Goal: Task Accomplishment & Management: Use online tool/utility

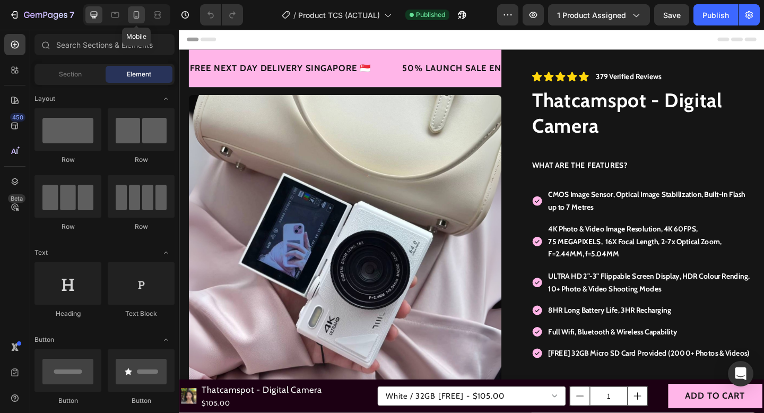
click at [138, 16] on icon at bounding box center [136, 15] width 11 height 11
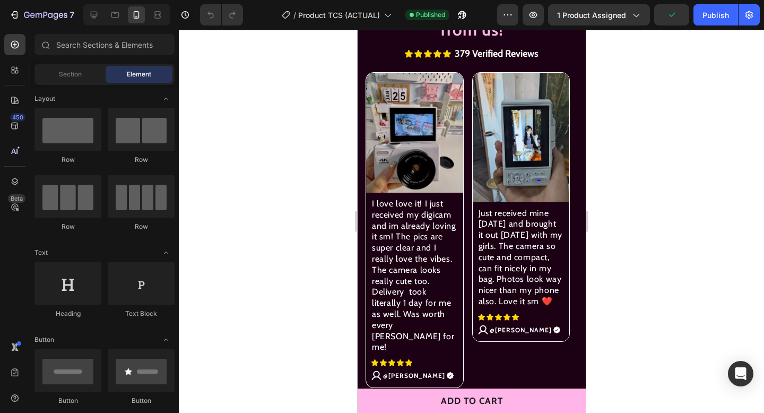
scroll to position [1236, 0]
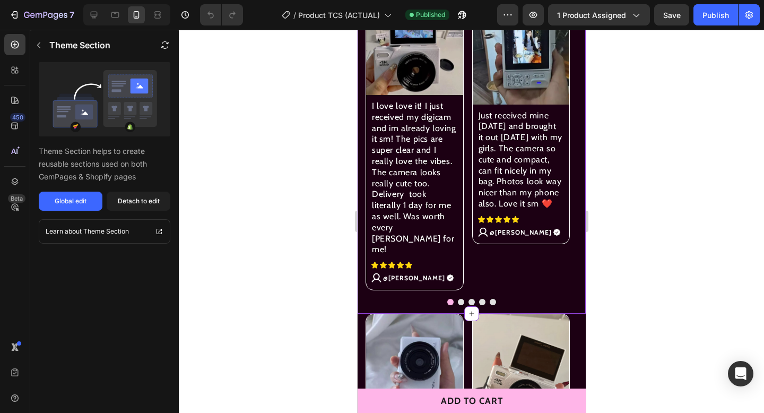
click at [457, 275] on div "Image I love love it! I just received my digicam and im already loving it sm! T…" at bounding box center [471, 140] width 228 height 330
click at [457, 299] on button "Dot" at bounding box center [460, 302] width 6 height 6
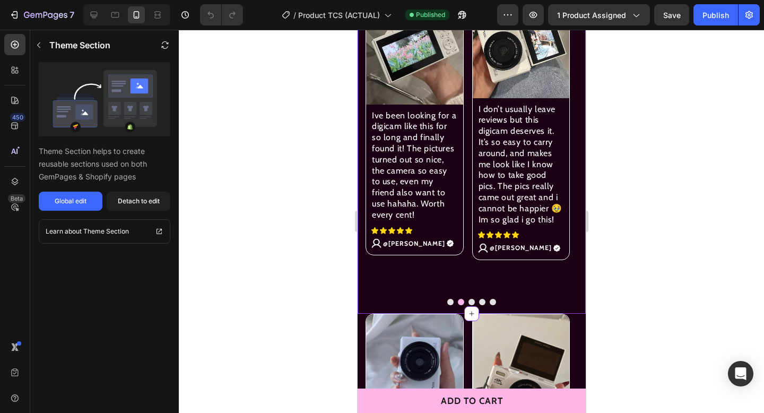
click at [463, 299] on div at bounding box center [471, 302] width 228 height 6
click at [468, 299] on button "Dot" at bounding box center [471, 302] width 6 height 6
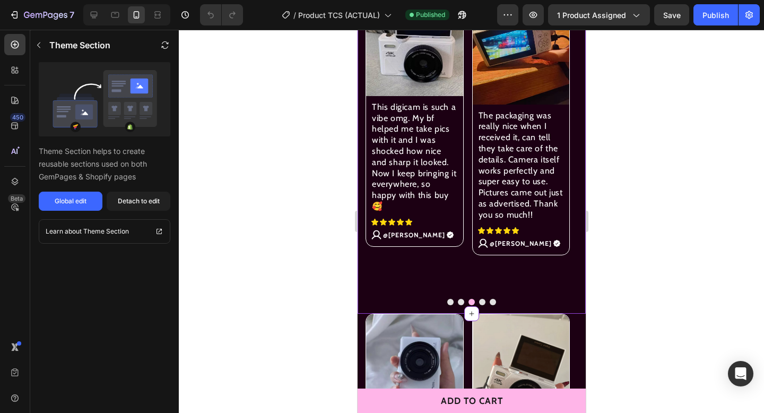
click at [479, 299] on button "Dot" at bounding box center [482, 302] width 6 height 6
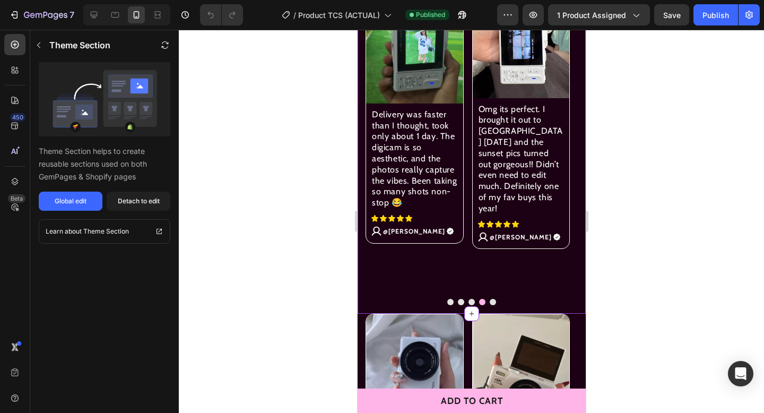
click at [489, 299] on button "Dot" at bounding box center [492, 302] width 6 height 6
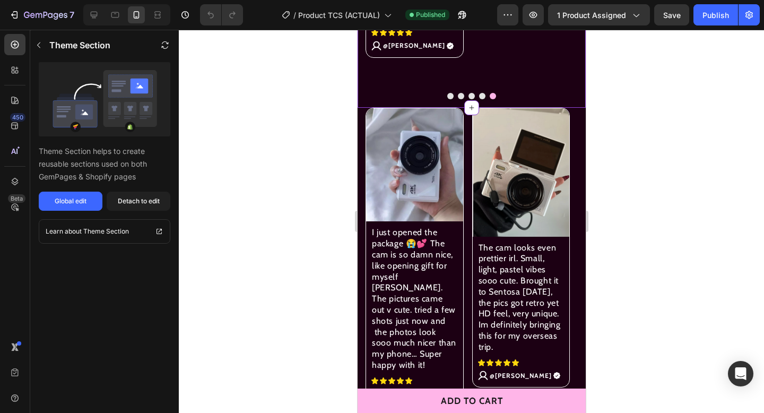
scroll to position [1448, 0]
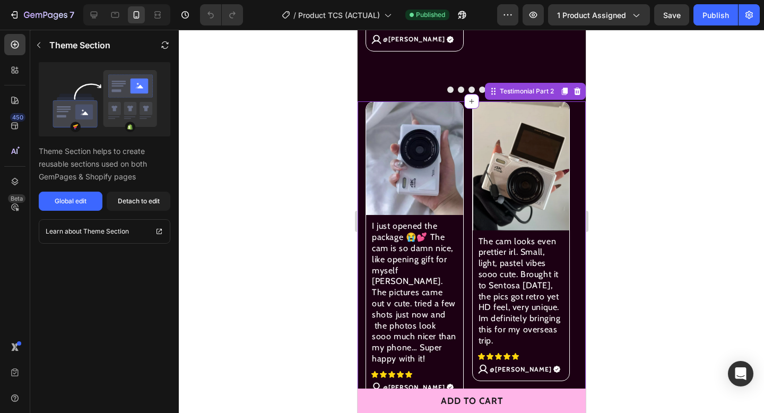
click at [455, 378] on div "Image I just opened the package 😭💕 The cam is so damn nice, like opening gift f…" at bounding box center [471, 260] width 228 height 319
click at [457, 405] on button "Dot" at bounding box center [460, 408] width 6 height 6
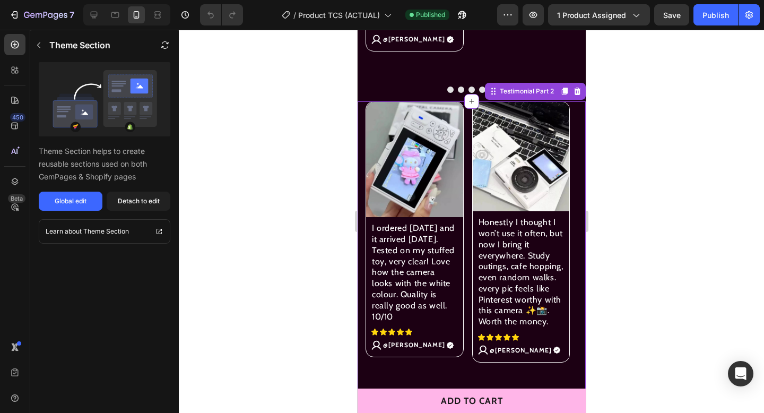
click at [468, 405] on button "Dot" at bounding box center [471, 408] width 6 height 6
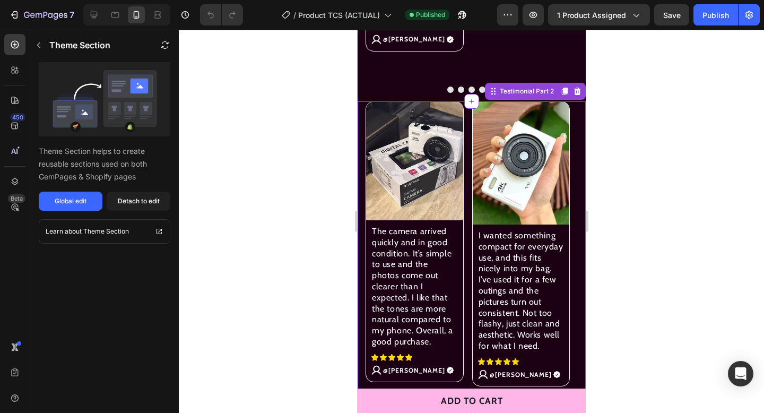
click at [479, 405] on button "Dot" at bounding box center [482, 408] width 6 height 6
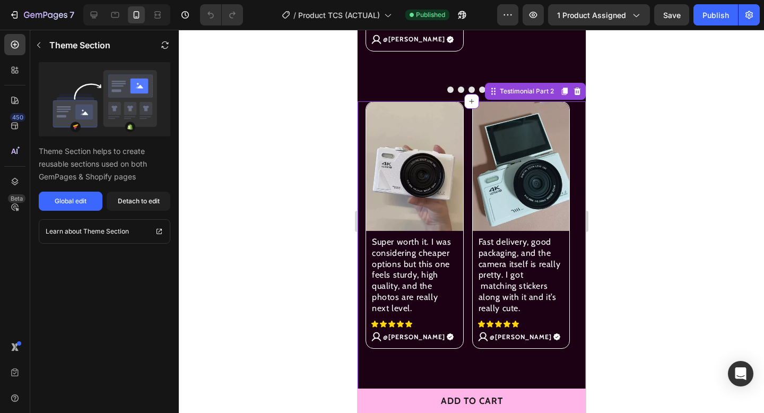
click at [489, 405] on button "Dot" at bounding box center [492, 408] width 6 height 6
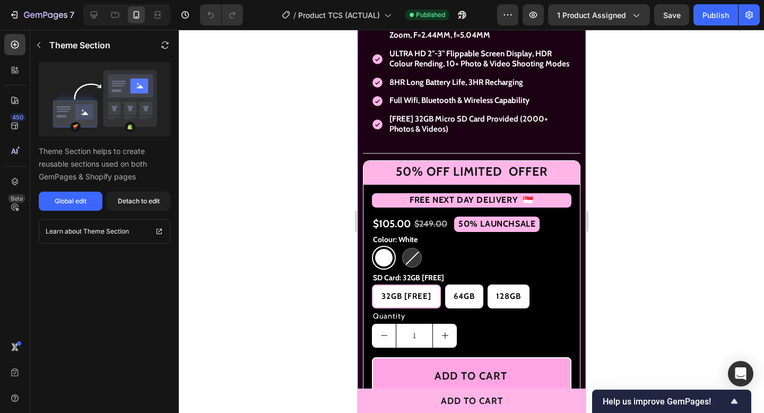
scroll to position [522, 0]
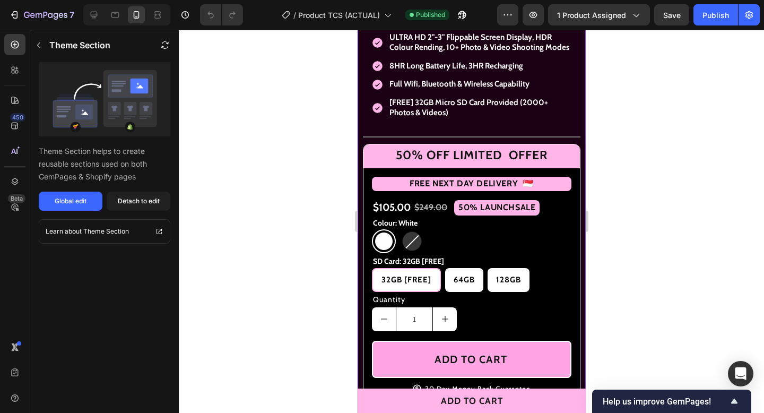
click at [408, 247] on div at bounding box center [412, 241] width 20 height 20
click at [400, 229] on input "Black [SOLD OUT] Black [SOLD OUT]" at bounding box center [399, 229] width 1 height 1
radio input "true"
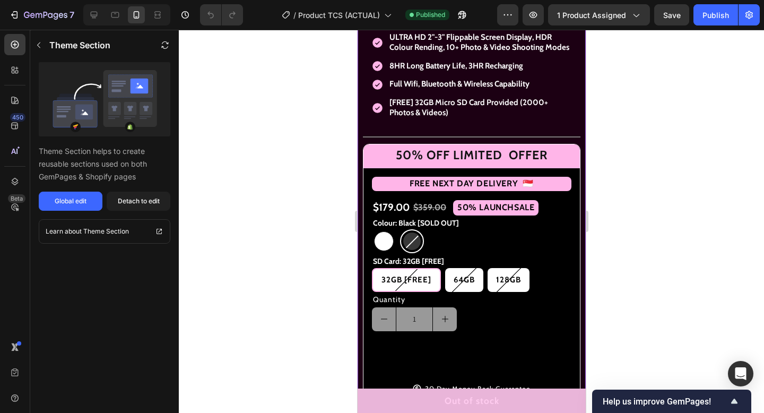
click at [376, 251] on div at bounding box center [384, 241] width 20 height 20
click at [371, 229] on input "White White" at bounding box center [371, 229] width 1 height 1
radio input "true"
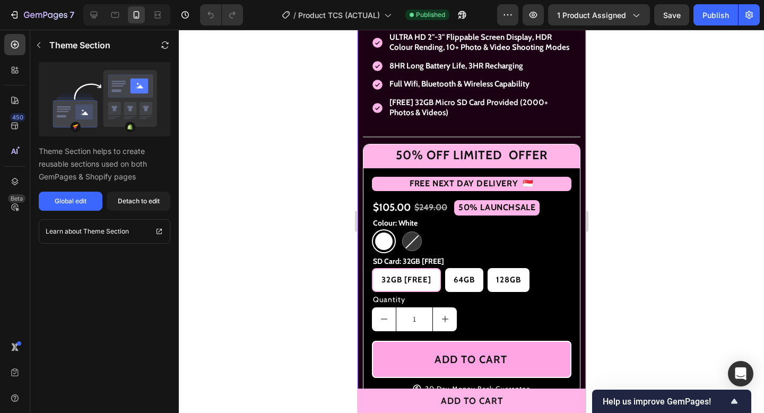
click at [396, 251] on div "White White Black [SOLD OUT] Black [SOLD OUT]" at bounding box center [471, 241] width 200 height 24
click at [406, 251] on div at bounding box center [412, 241] width 20 height 20
click at [400, 229] on input "Black [SOLD OUT] Black [SOLD OUT]" at bounding box center [399, 229] width 1 height 1
radio input "true"
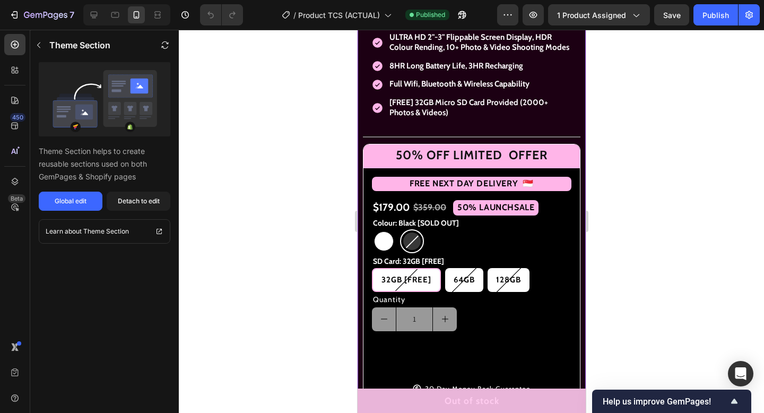
click at [388, 249] on div at bounding box center [384, 241] width 20 height 20
click at [371, 229] on input "White White" at bounding box center [371, 229] width 1 height 1
radio input "true"
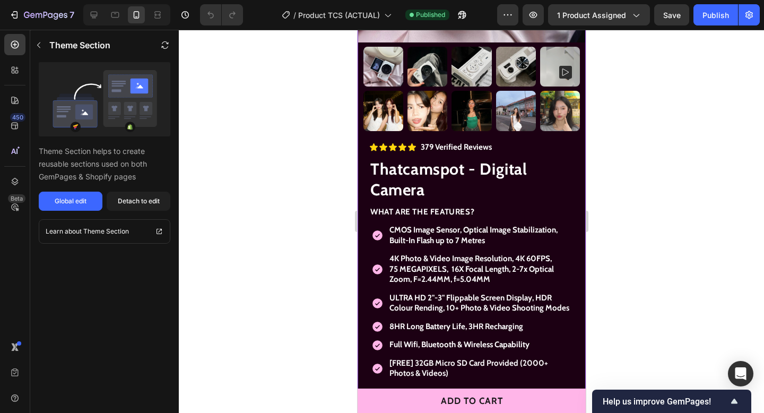
scroll to position [567, 0]
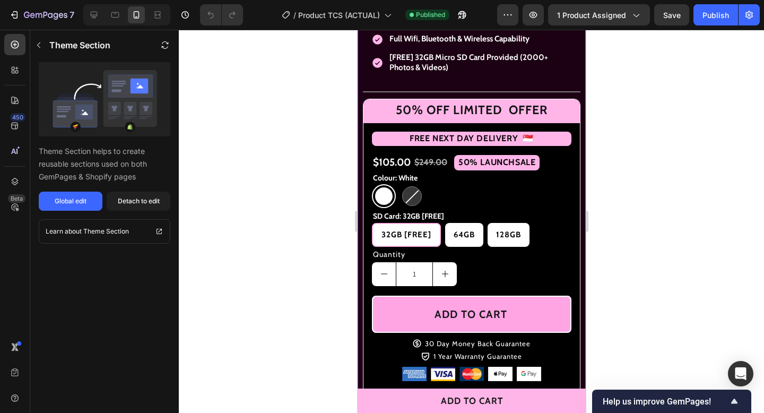
click at [411, 229] on \ "32GB [FREE]" at bounding box center [405, 235] width 69 height 24
click at [371, 223] on input "32GB [FREE] 32GB [FREE] 32GB [FREE]" at bounding box center [371, 222] width 1 height 1
click at [450, 238] on div "64GB" at bounding box center [464, 235] width 38 height 20
click at [445, 223] on input "64GB 64GB 64GB" at bounding box center [444, 222] width 1 height 1
radio input "true"
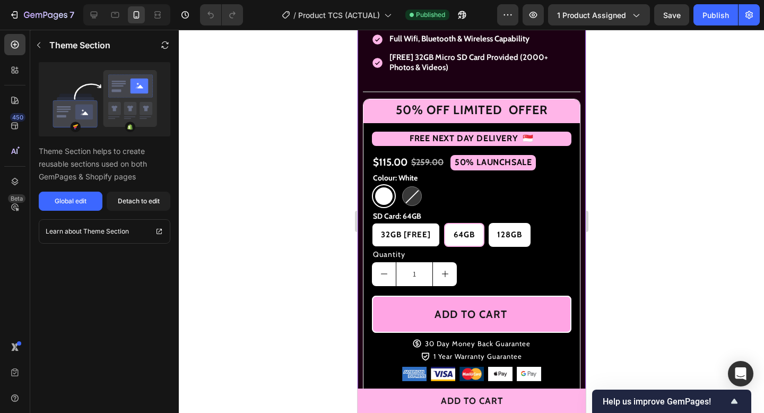
click at [404, 239] on span "32GB [FREE]" at bounding box center [405, 235] width 50 height 10
click at [371, 223] on input "32GB [FREE] 32GB [FREE] 32GB [FREE]" at bounding box center [371, 222] width 1 height 1
radio input "true"
click at [479, 240] on div "64GB" at bounding box center [464, 235] width 38 height 20
click at [445, 223] on input "64GB 64GB 64GB" at bounding box center [444, 222] width 1 height 1
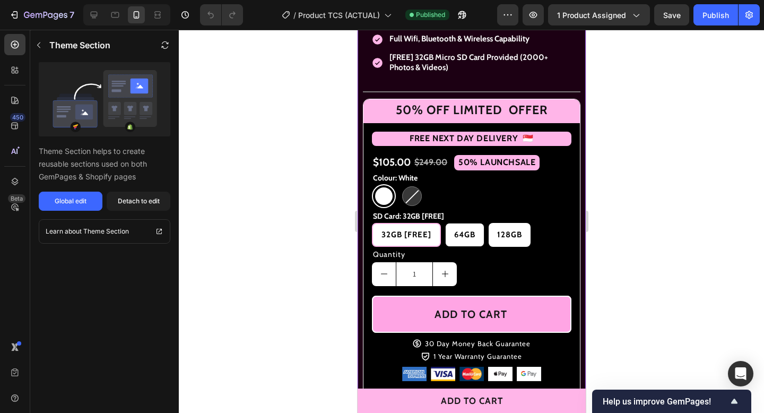
radio input "true"
click at [497, 239] on span "128GB" at bounding box center [508, 235] width 25 height 10
click at [487, 223] on input "128GB 128GB 128GB" at bounding box center [487, 222] width 1 height 1
radio input "true"
click at [453, 198] on div "White White Black [SOLD OUT] Black [SOLD OUT]" at bounding box center [471, 196] width 200 height 24
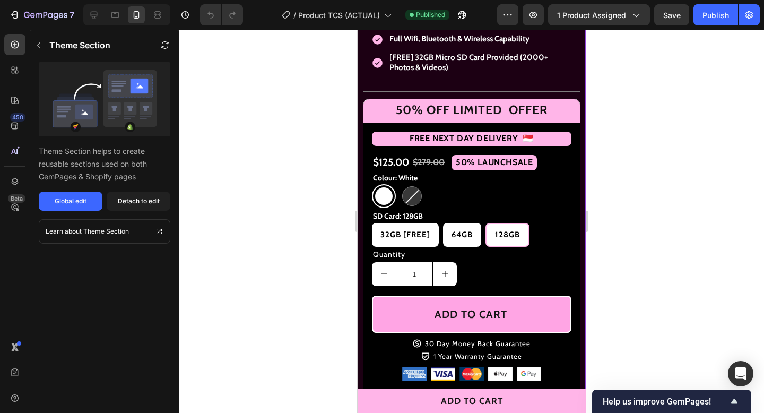
click at [453, 198] on div "White White Black [SOLD OUT] Black [SOLD OUT]" at bounding box center [471, 196] width 200 height 24
click at [79, 200] on div "Global edit" at bounding box center [71, 201] width 32 height 10
click at [22, 13] on div "7" at bounding box center [41, 14] width 65 height 13
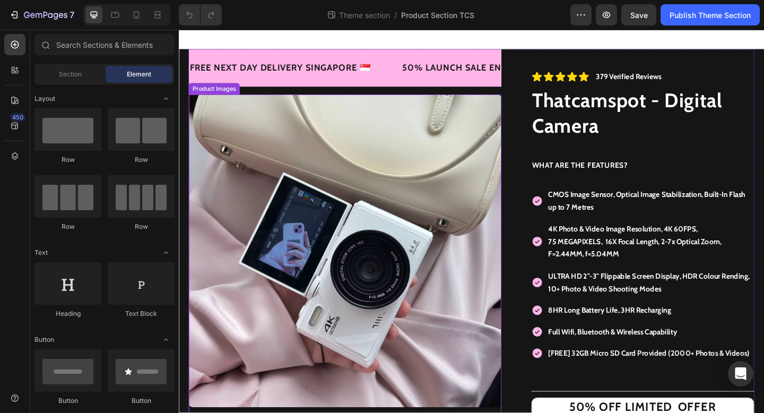
click at [424, 272] on img at bounding box center [359, 270] width 340 height 340
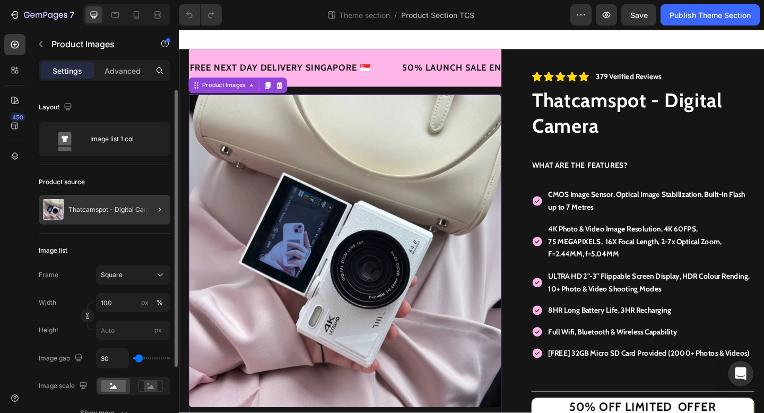
click at [150, 208] on div at bounding box center [156, 210] width 30 height 30
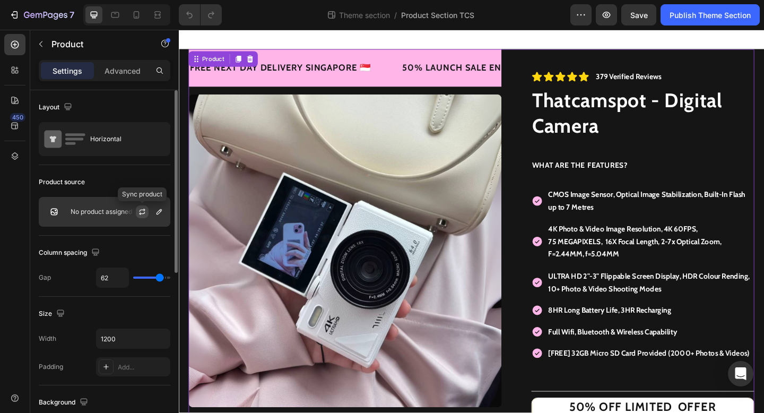
click at [140, 211] on icon "button" at bounding box center [142, 211] width 8 height 8
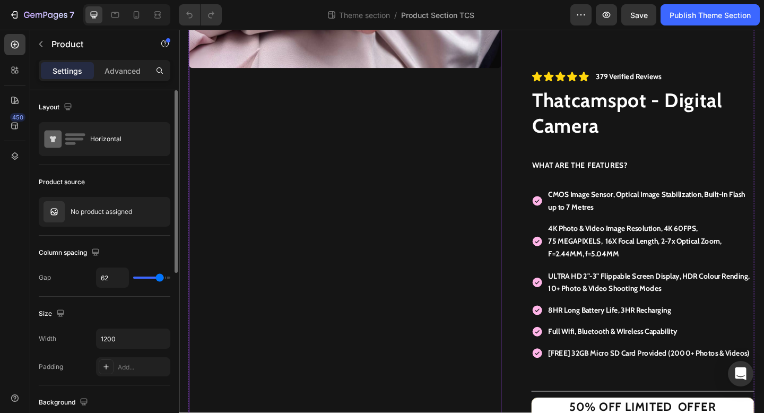
scroll to position [379, 0]
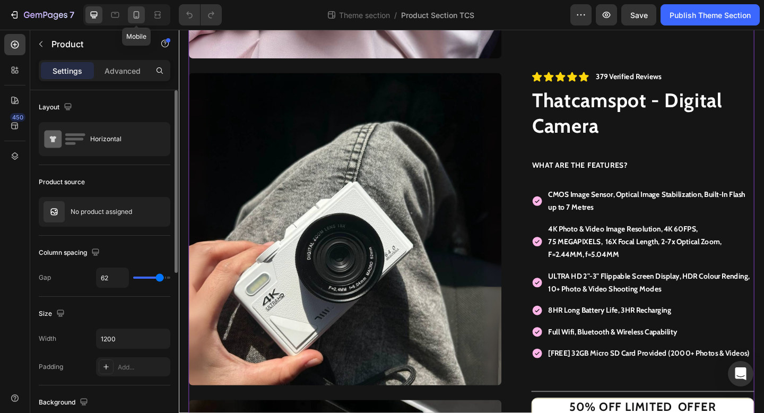
click at [142, 11] on div at bounding box center [136, 14] width 17 height 17
type input "100%"
type input "0"
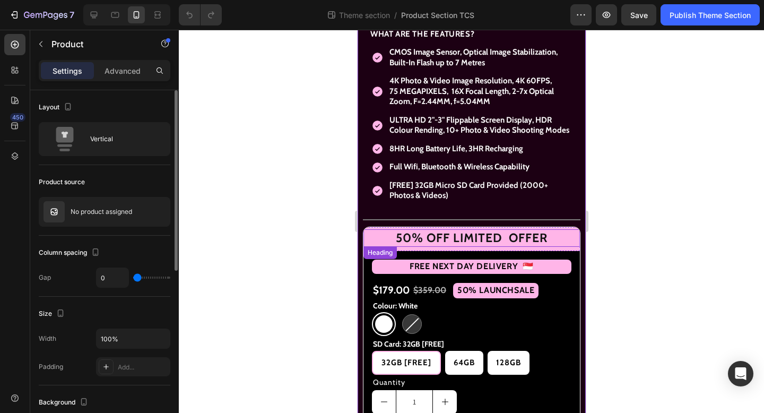
scroll to position [447, 0]
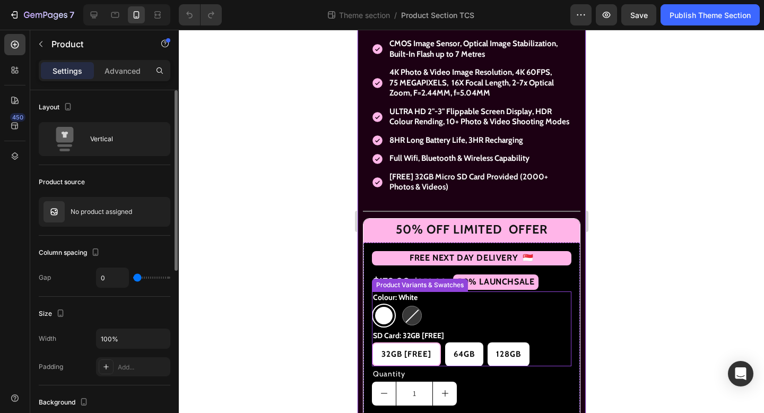
click at [413, 336] on legend "SD Card: 32GB [FREE]" at bounding box center [407, 336] width 73 height 13
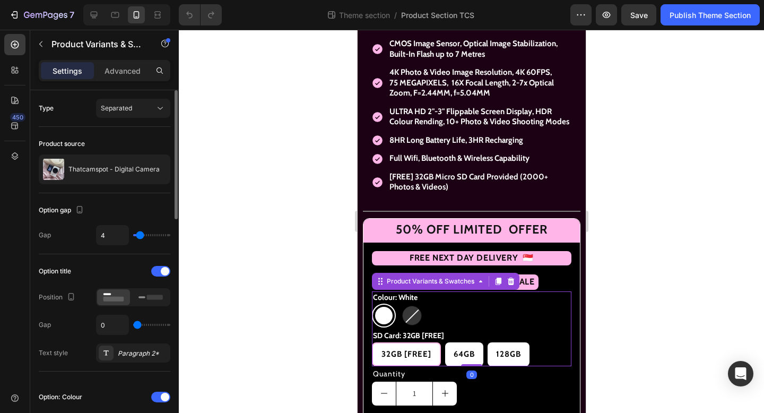
click at [412, 325] on div at bounding box center [412, 316] width 20 height 20
click at [400, 304] on input "Black [SOLD OUT] Black [SOLD OUT]" at bounding box center [399, 303] width 1 height 1
radio input "true"
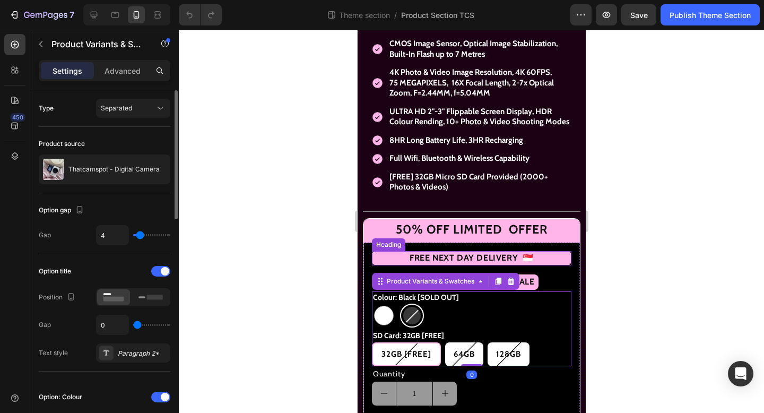
click at [553, 262] on h2 "FREE NEXT DAY DELIVERY 🇸🇬" at bounding box center [471, 258] width 200 height 14
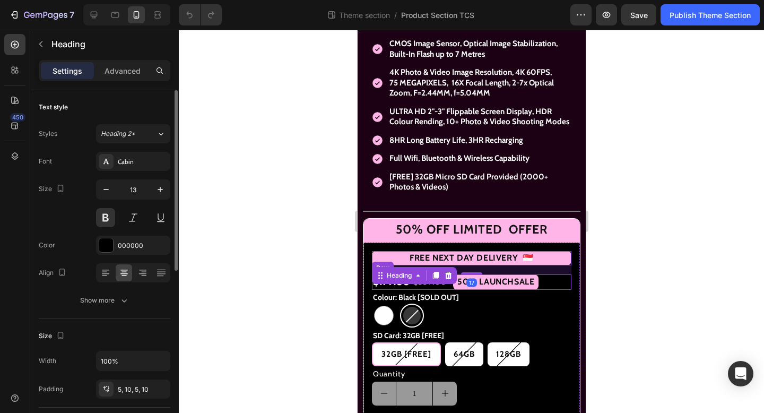
click at [542, 281] on div "$179.00 Product Price Product Price $359.00 Product Price Product Price 50% LAU…" at bounding box center [471, 281] width 200 height 15
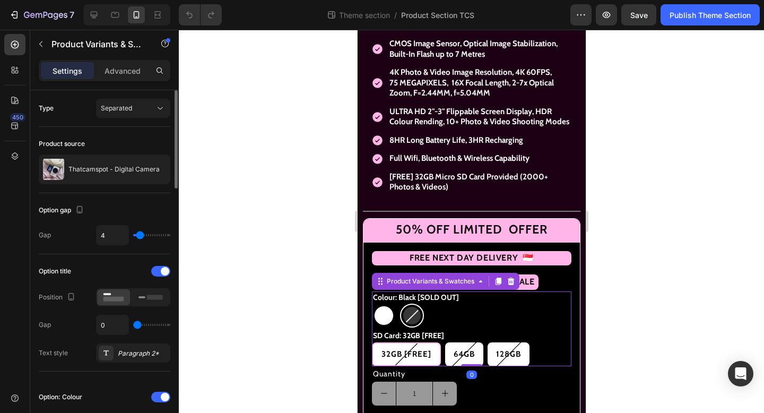
click at [388, 320] on div at bounding box center [384, 316] width 20 height 20
click at [371, 304] on input "White White" at bounding box center [371, 303] width 1 height 1
radio input "true"
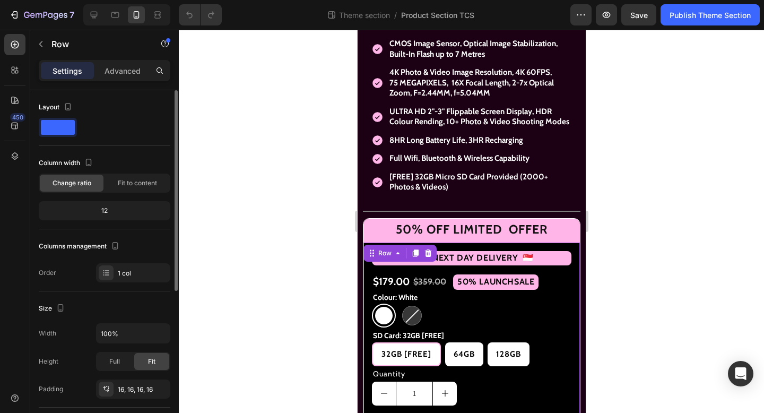
click at [370, 324] on div "FREE NEXT DAY DELIVERY 🇸🇬 Heading $179.00 Product Price Product Price $359.00 P…" at bounding box center [471, 368] width 216 height 252
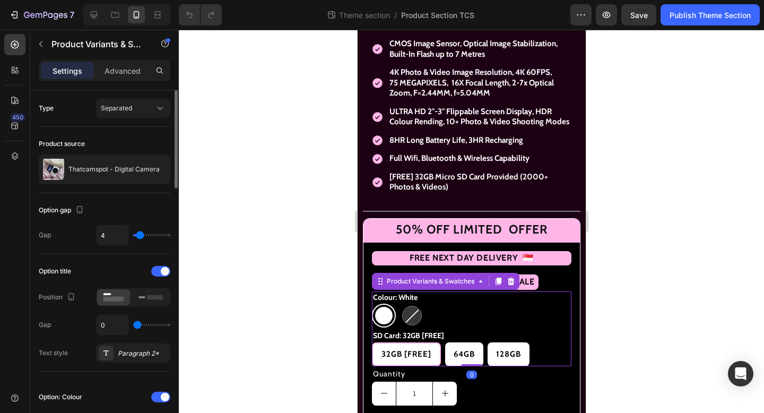
click at [402, 326] on \ at bounding box center [412, 316] width 24 height 24
click at [400, 304] on input "Black [SOLD OUT] Black [SOLD OUT]" at bounding box center [399, 303] width 1 height 1
radio input "true"
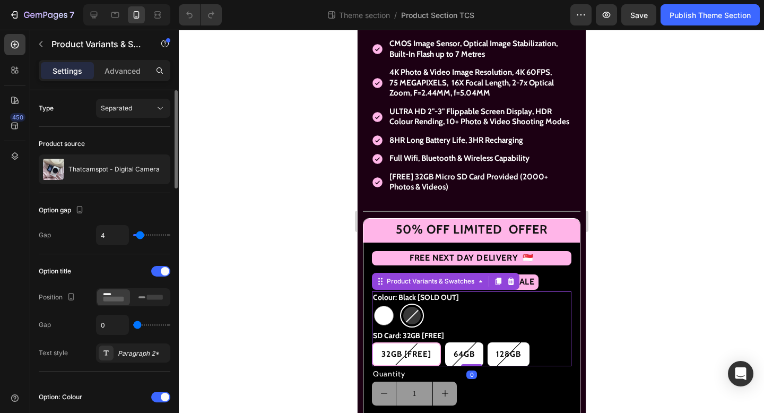
click at [497, 320] on div "White White Black [SOLD OUT] Black [SOLD OUT]" at bounding box center [471, 316] width 200 height 24
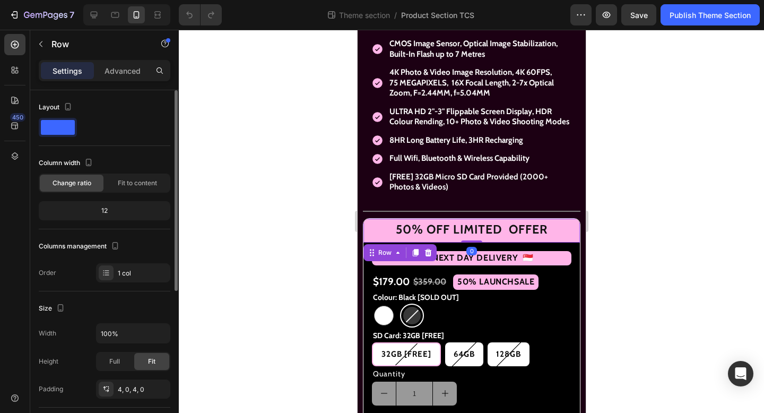
click at [568, 242] on div "50% OFF LIMITED OFFER Heading Row 0" at bounding box center [471, 231] width 216 height 24
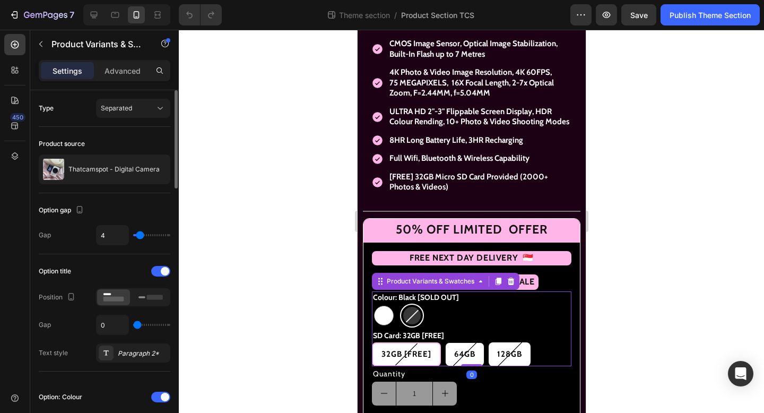
click at [468, 358] on span "64GB" at bounding box center [464, 354] width 21 height 10
click at [445, 342] on input "64GB 64GB 64GB" at bounding box center [444, 342] width 1 height 1
radio input "true"
click at [324, 325] on div at bounding box center [471, 221] width 585 height 383
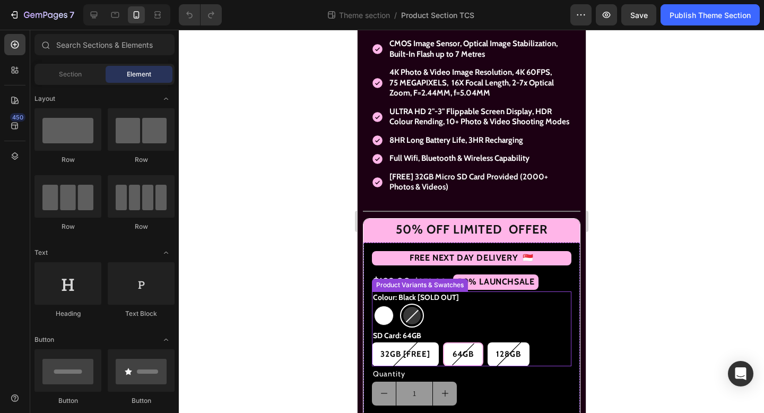
click at [380, 325] on div at bounding box center [384, 316] width 20 height 20
click at [371, 304] on input "White White" at bounding box center [371, 303] width 1 height 1
radio input "true"
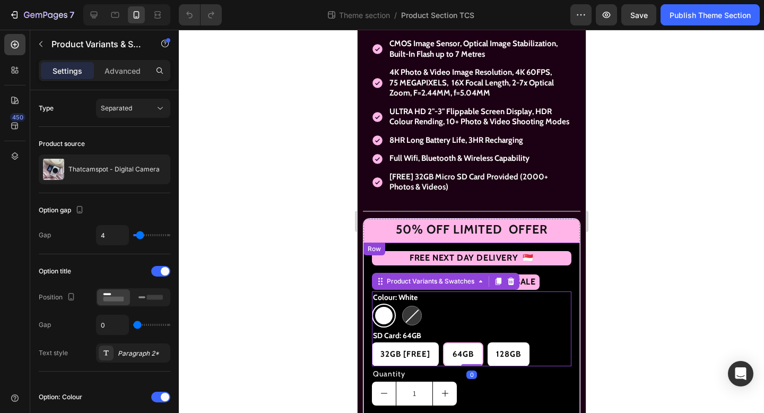
click at [332, 333] on div at bounding box center [471, 221] width 585 height 383
click at [451, 357] on div "64GB" at bounding box center [463, 354] width 38 height 20
click at [443, 342] on input "64GB 64GB 64GB" at bounding box center [442, 342] width 1 height 1
click at [629, 377] on div at bounding box center [471, 221] width 585 height 383
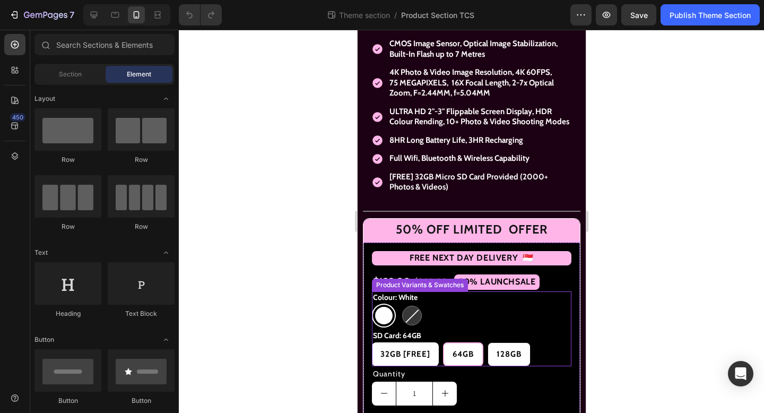
click at [508, 359] on span "128GB" at bounding box center [508, 354] width 25 height 10
click at [487, 342] on input "128GB 128GB 128GB" at bounding box center [487, 342] width 1 height 1
radio input "true"
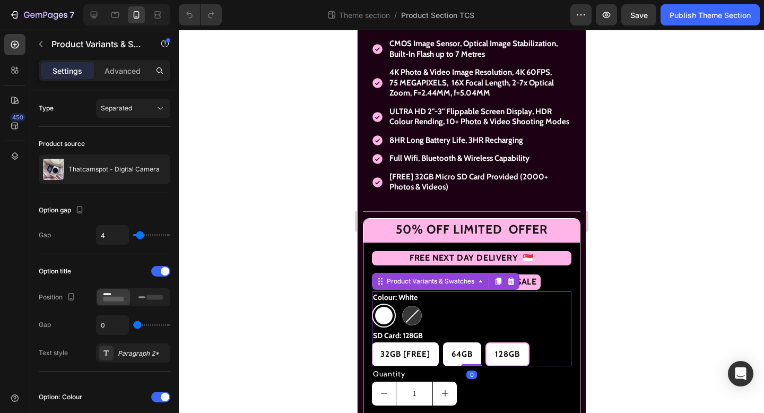
click at [508, 359] on span "128GB" at bounding box center [507, 354] width 25 height 10
click at [485, 342] on input "128GB 128GB 128GB" at bounding box center [484, 342] width 1 height 1
click at [646, 352] on div at bounding box center [471, 221] width 585 height 383
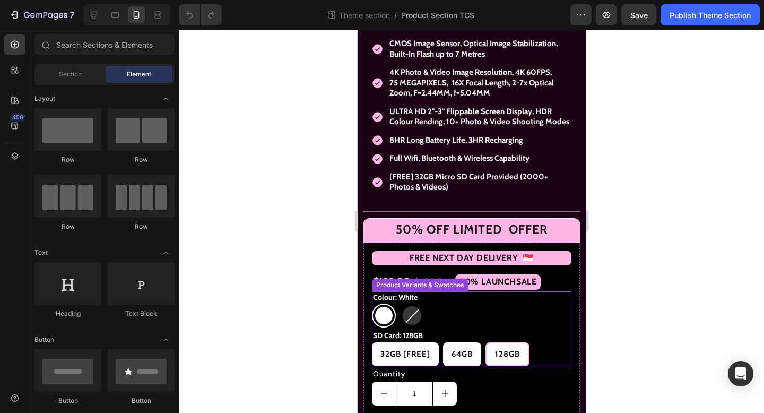
click at [413, 325] on div at bounding box center [412, 316] width 20 height 20
click at [400, 304] on input "Black [SOLD OUT] Black [SOLD OUT]" at bounding box center [399, 303] width 1 height 1
radio input "true"
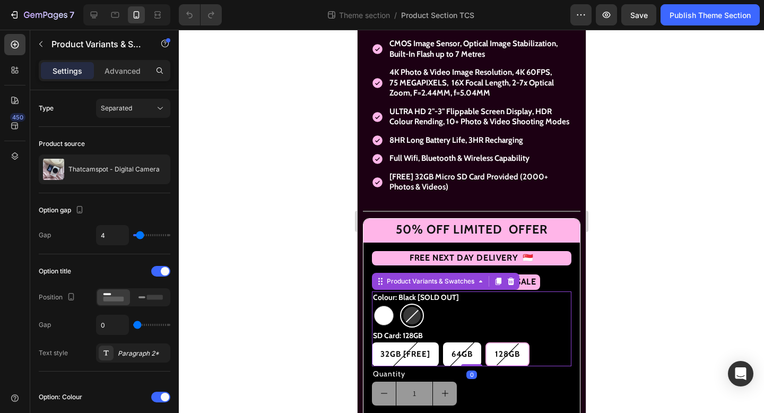
click at [612, 328] on div at bounding box center [471, 221] width 585 height 383
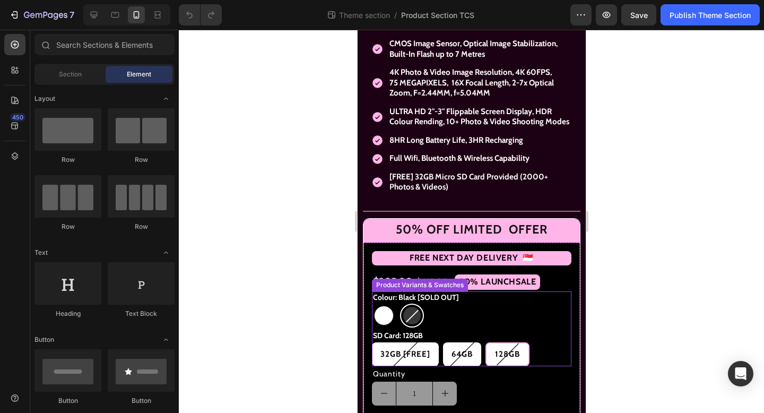
click at [389, 316] on div at bounding box center [384, 316] width 20 height 20
click at [371, 304] on input "White White" at bounding box center [371, 303] width 1 height 1
radio input "true"
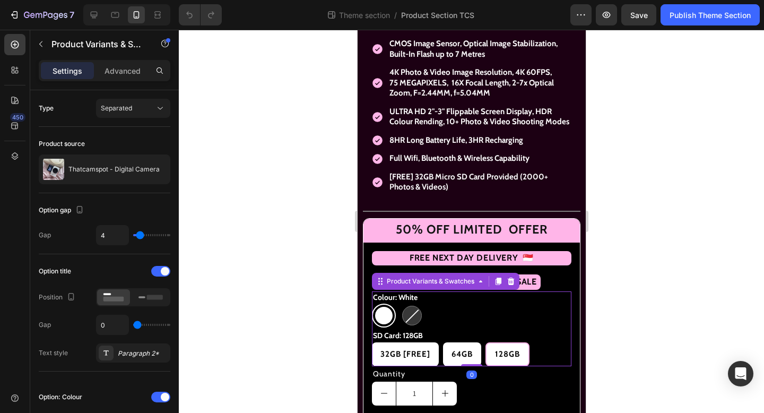
click at [510, 358] on span "128GB" at bounding box center [507, 354] width 25 height 10
click at [485, 342] on input "128GB 128GB 128GB" at bounding box center [484, 342] width 1 height 1
click at [654, 315] on div at bounding box center [471, 221] width 585 height 383
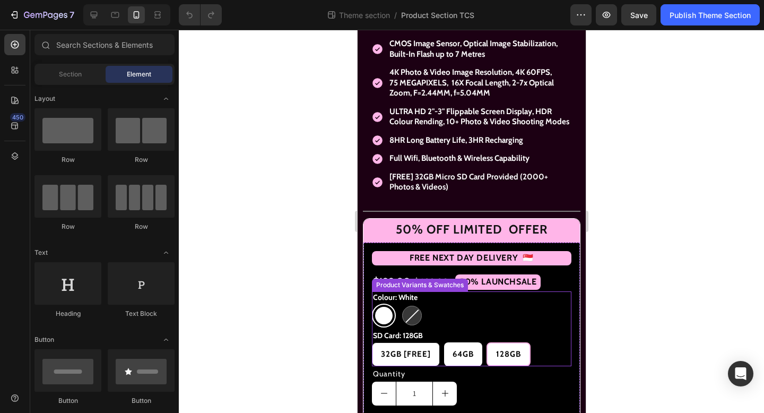
click at [402, 349] on \ "32GB [FREE]" at bounding box center [405, 354] width 68 height 24
click at [371, 342] on input "32GB [FREE] 32GB [FREE] 32GB [FREE]" at bounding box center [371, 342] width 1 height 1
radio input "true"
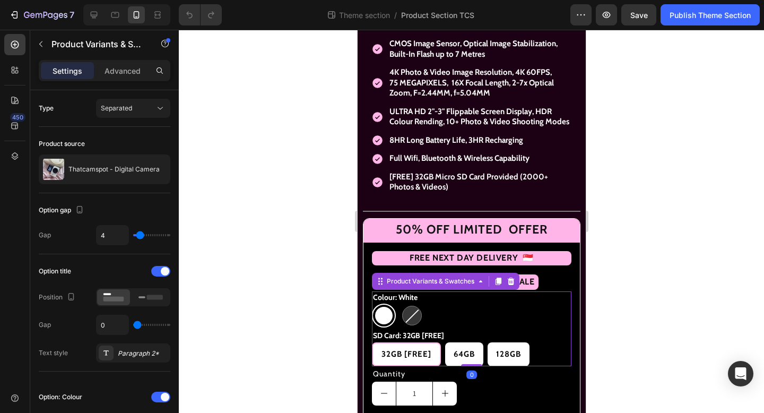
click at [764, 274] on div at bounding box center [471, 221] width 585 height 383
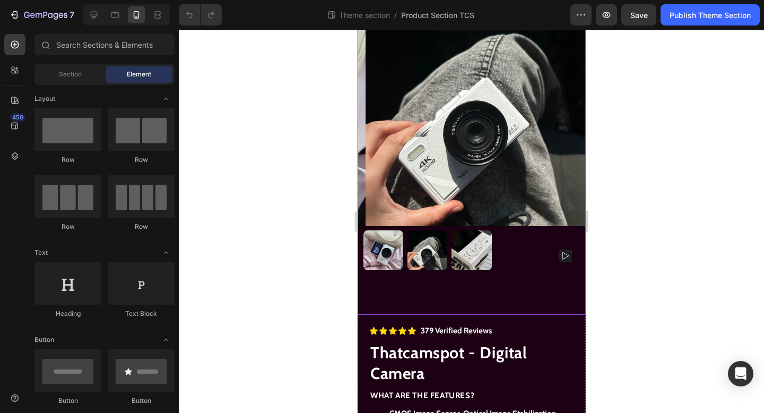
scroll to position [19, 0]
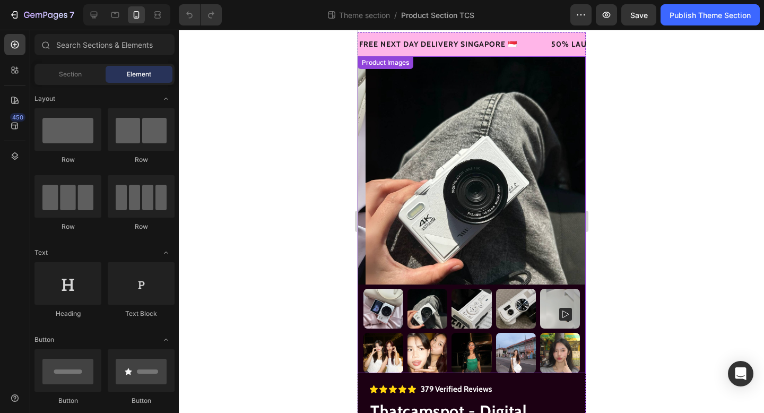
click at [428, 294] on img at bounding box center [427, 309] width 40 height 40
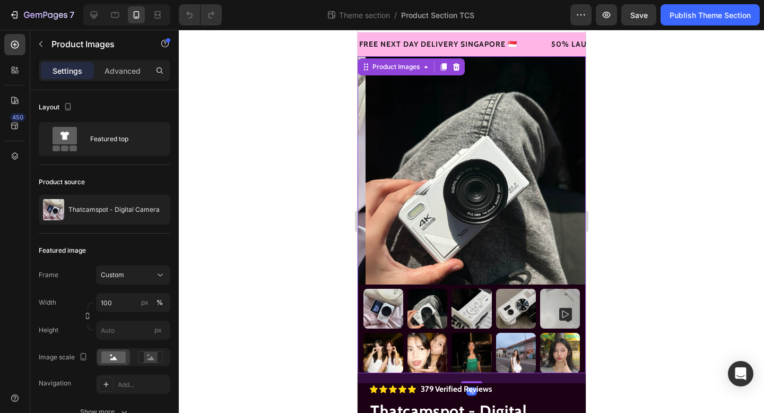
click at [386, 291] on img at bounding box center [383, 309] width 40 height 40
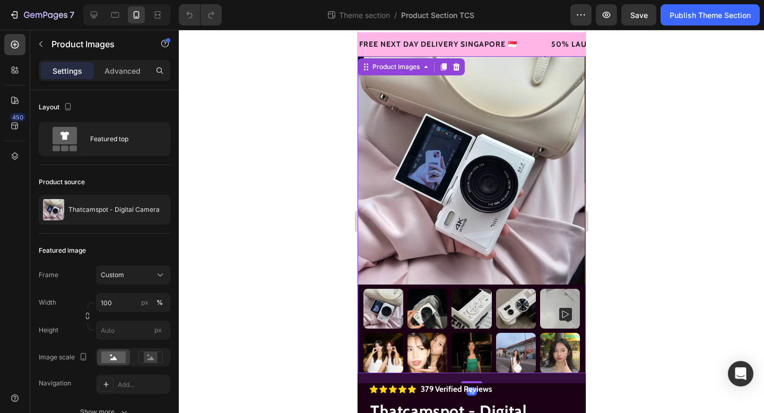
click at [422, 298] on img at bounding box center [427, 309] width 40 height 40
click at [428, 289] on img at bounding box center [427, 309] width 40 height 40
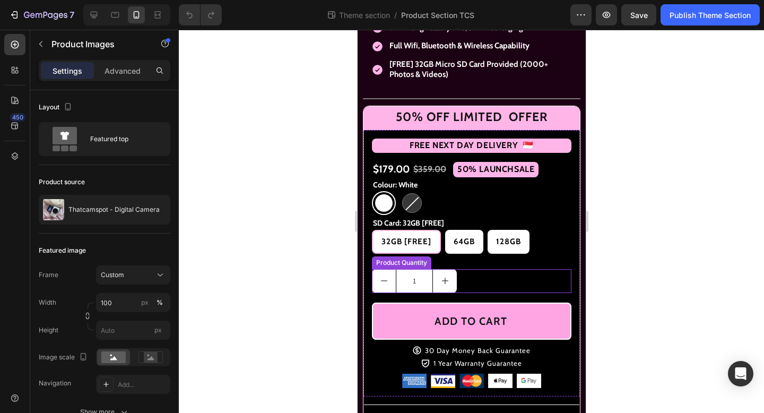
scroll to position [559, 0]
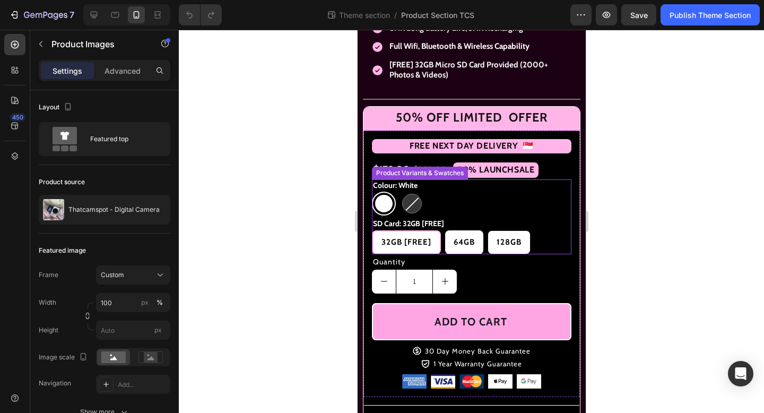
click at [496, 239] on div "128GB" at bounding box center [509, 242] width 42 height 20
click at [487, 230] on input "128GB 128GB 128GB" at bounding box center [487, 230] width 1 height 1
radio input "true"
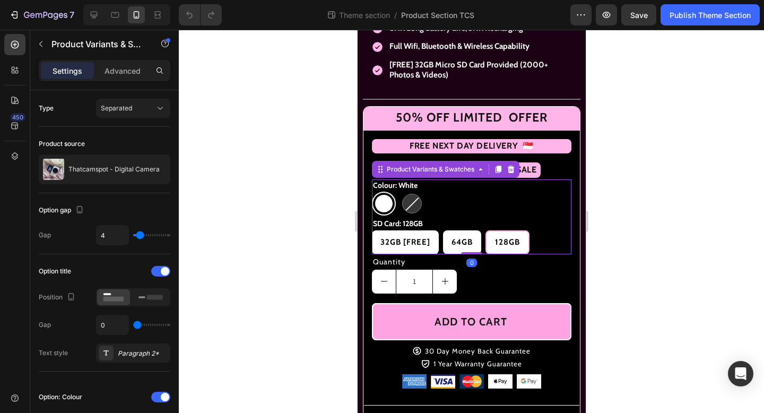
click at [282, 226] on div at bounding box center [471, 221] width 585 height 383
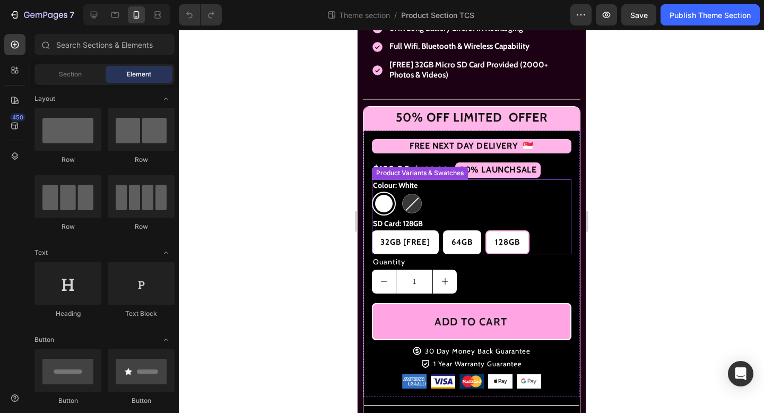
click at [515, 247] on span "128GB" at bounding box center [507, 242] width 25 height 10
click at [485, 230] on input "128GB 128GB 128GB" at bounding box center [484, 230] width 1 height 1
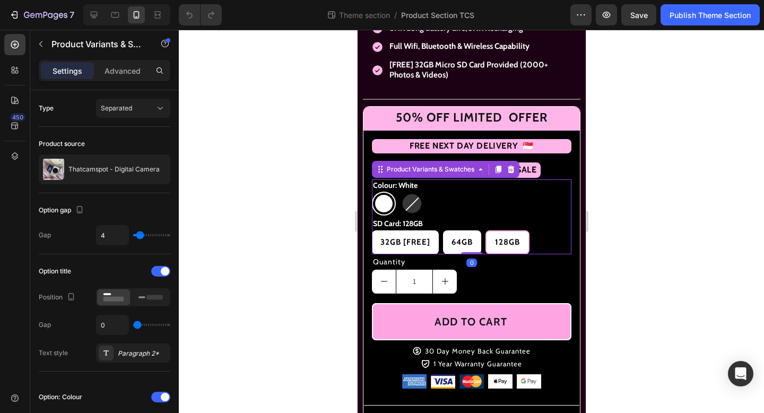
click at [412, 213] on div at bounding box center [412, 204] width 20 height 20
click at [400, 192] on input "Black [SOLD OUT] Black [SOLD OUT]" at bounding box center [399, 191] width 1 height 1
radio input "true"
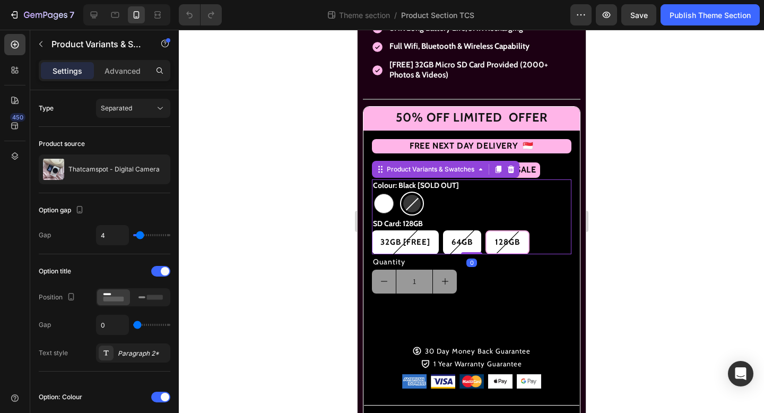
click at [293, 216] on div at bounding box center [471, 221] width 585 height 383
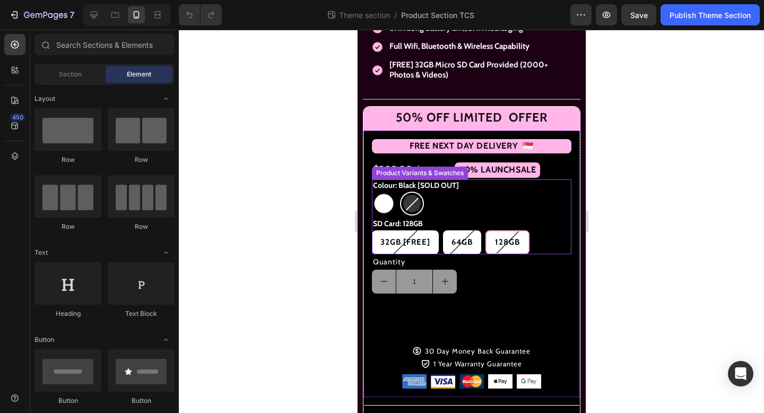
click at [509, 243] on span "128GB" at bounding box center [507, 242] width 25 height 10
click at [485, 230] on input "128GB 128GB 128GB" at bounding box center [484, 230] width 1 height 1
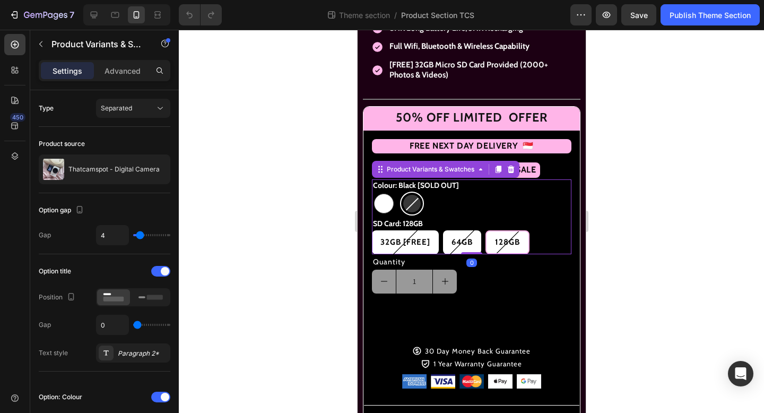
click at [292, 230] on div at bounding box center [471, 221] width 585 height 383
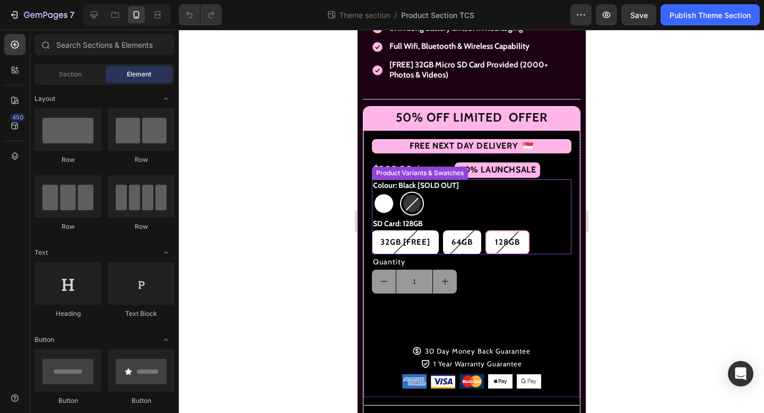
click at [388, 212] on div at bounding box center [384, 204] width 20 height 20
click at [371, 192] on input "White White" at bounding box center [371, 191] width 1 height 1
radio input "true"
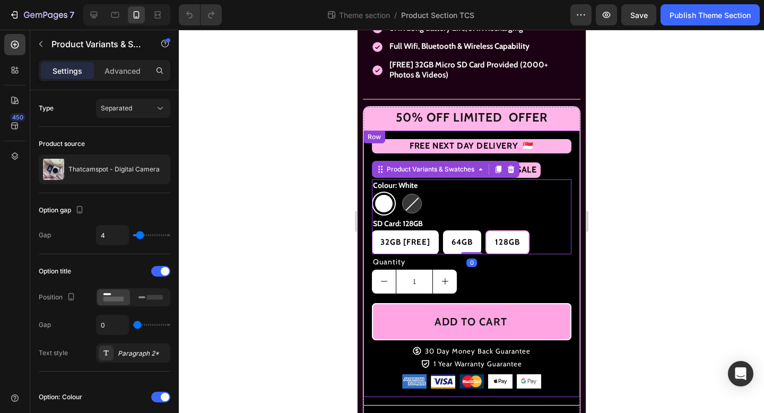
click at [299, 209] on div at bounding box center [471, 221] width 585 height 383
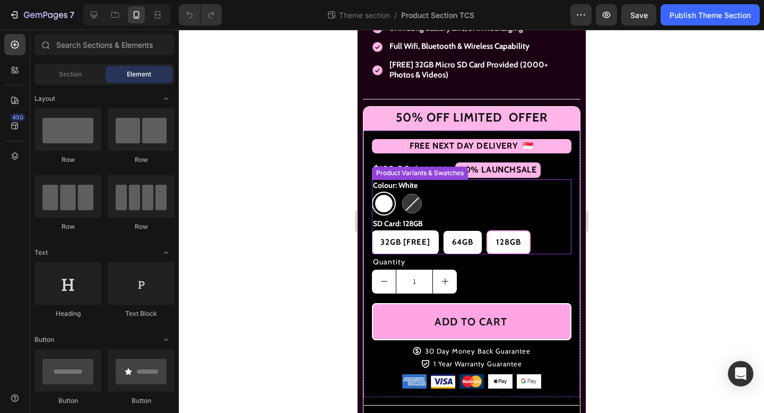
click at [472, 247] on span "64GB" at bounding box center [462, 242] width 21 height 10
click at [443, 230] on input "64GB 64GB 64GB" at bounding box center [442, 230] width 1 height 1
radio input "true"
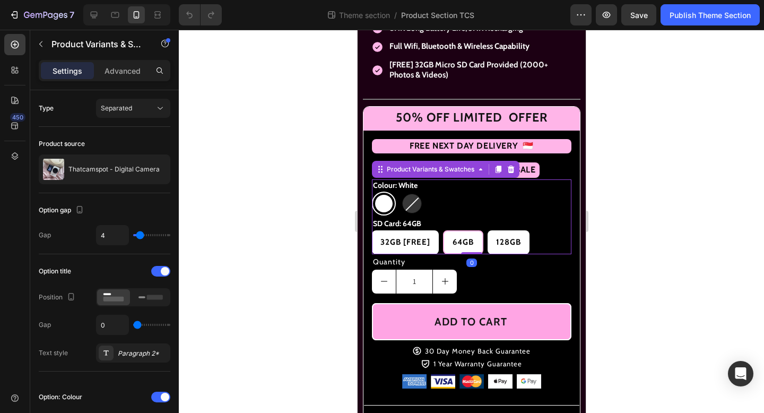
click at [405, 207] on div at bounding box center [412, 204] width 20 height 20
click at [400, 192] on input "Black [SOLD OUT] Black [SOLD OUT]" at bounding box center [399, 191] width 1 height 1
radio input "true"
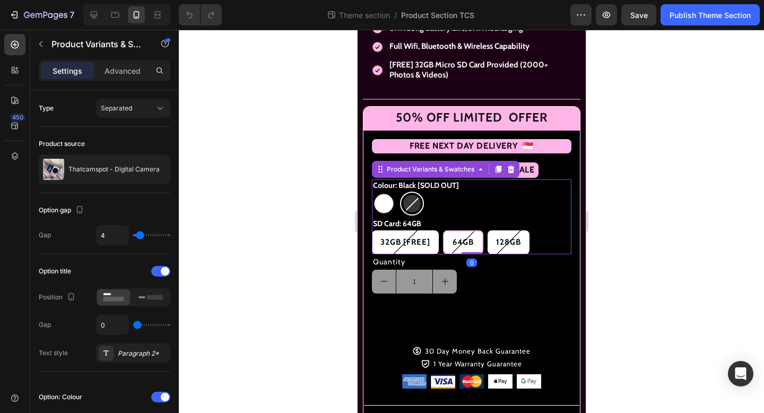
click at [294, 197] on div at bounding box center [471, 221] width 585 height 383
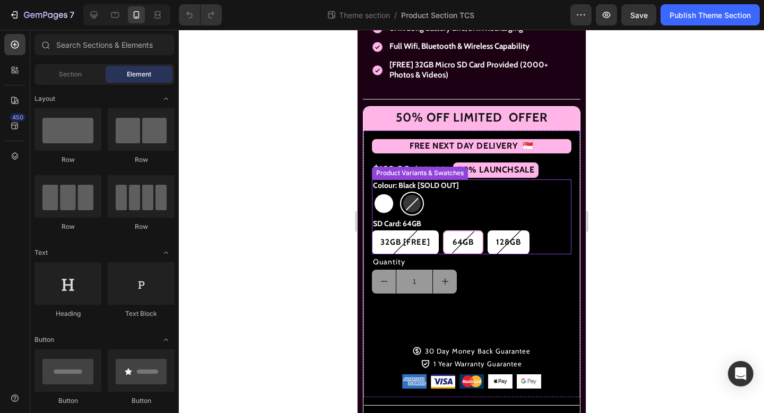
click at [385, 210] on div at bounding box center [384, 204] width 20 height 20
click at [371, 192] on input "White White" at bounding box center [371, 191] width 1 height 1
radio input "true"
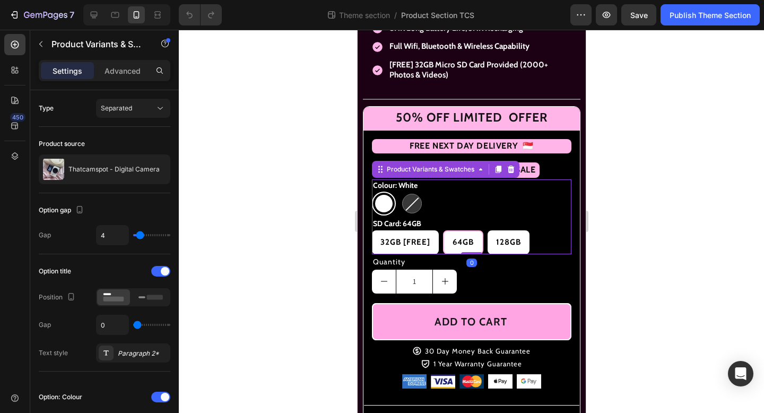
click at [315, 207] on div at bounding box center [471, 221] width 585 height 383
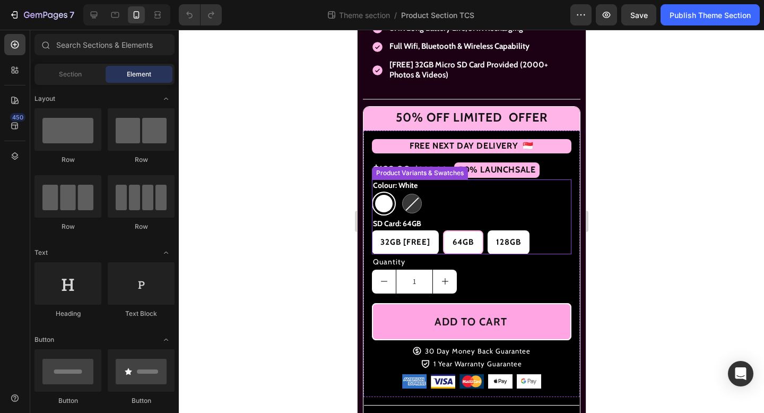
click at [463, 239] on div "64GB" at bounding box center [463, 242] width 38 height 20
click at [443, 230] on input "64GB 64GB 64GB" at bounding box center [442, 230] width 1 height 1
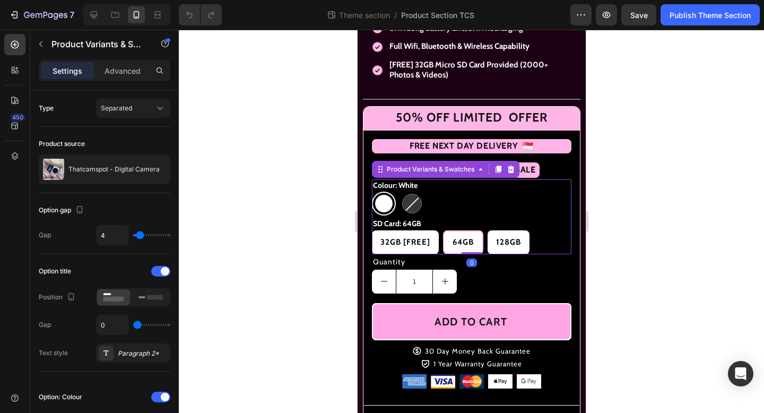
click at [402, 215] on \ at bounding box center [412, 204] width 24 height 24
click at [400, 192] on input "Black [SOLD OUT] Black [SOLD OUT]" at bounding box center [399, 191] width 1 height 1
radio input "true"
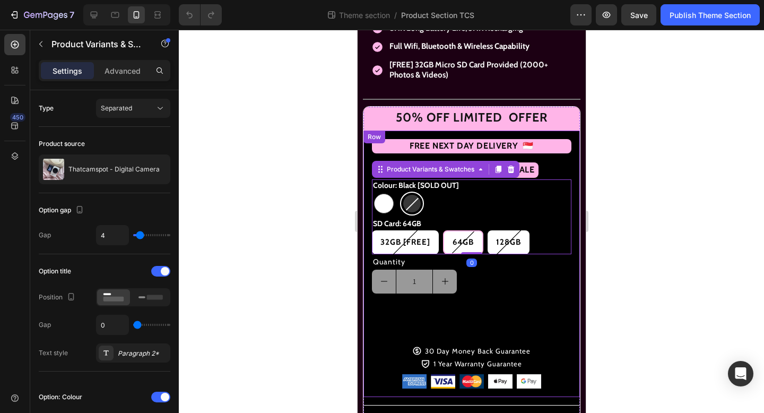
click at [293, 216] on div at bounding box center [471, 221] width 585 height 383
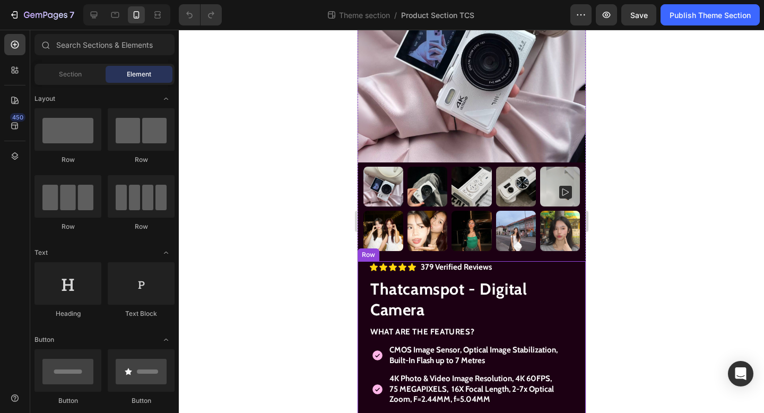
scroll to position [0, 0]
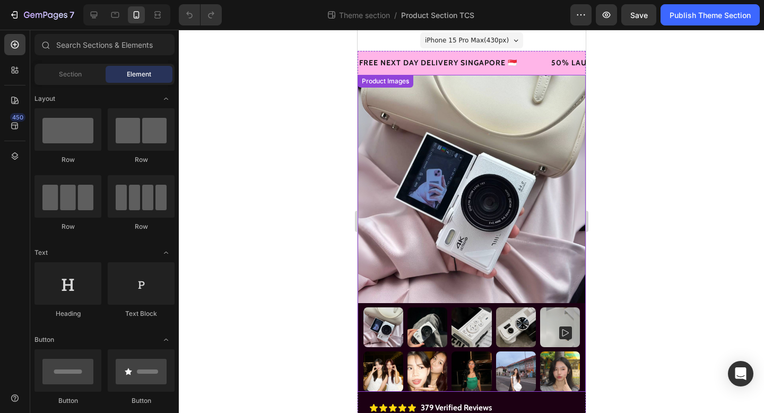
click at [367, 170] on img at bounding box center [471, 189] width 228 height 228
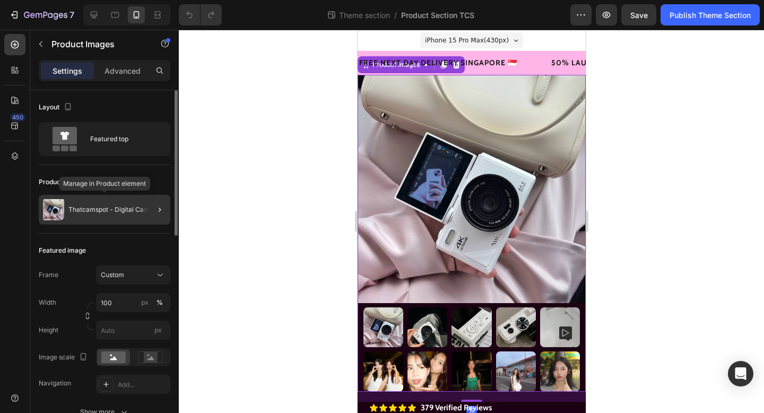
click at [92, 222] on div "Thatcamspot - Digital Camera" at bounding box center [105, 210] width 132 height 30
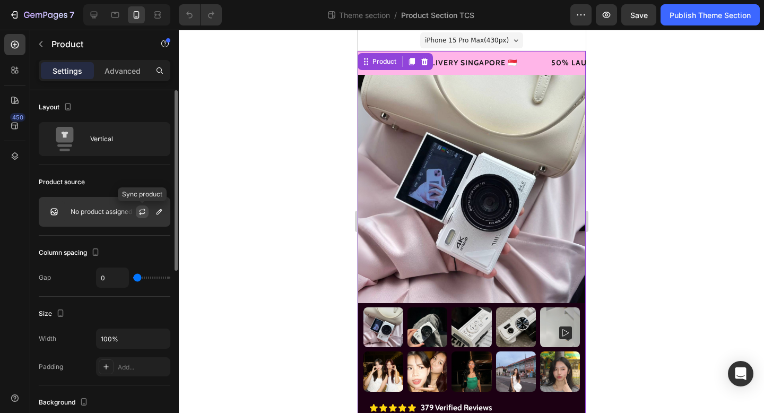
click at [137, 212] on button "button" at bounding box center [142, 211] width 13 height 13
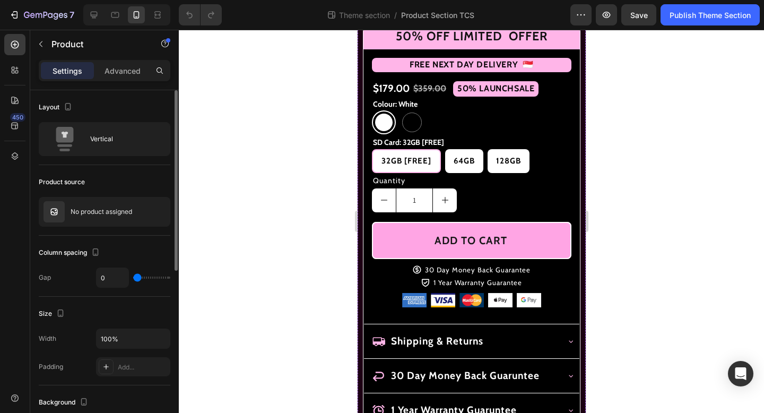
scroll to position [644, 0]
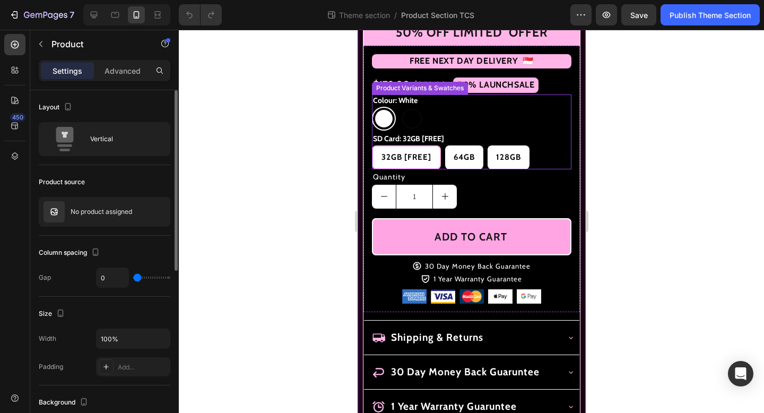
click at [406, 128] on div at bounding box center [412, 119] width 20 height 20
click at [400, 107] on input "Black Black" at bounding box center [399, 106] width 1 height 1
radio input "true"
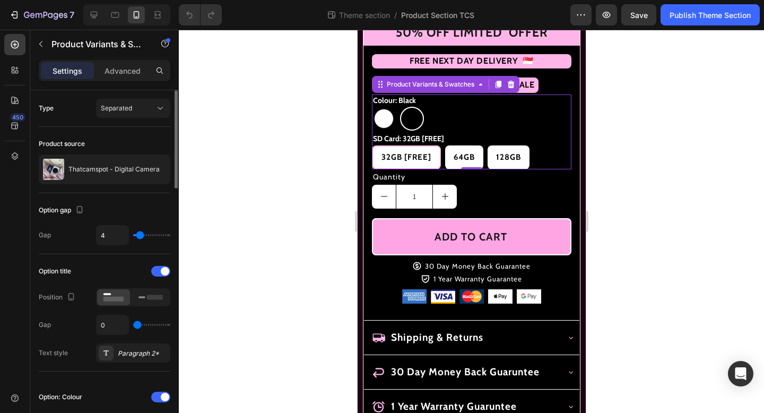
click at [379, 128] on div at bounding box center [384, 119] width 20 height 20
click at [371, 107] on input "White White" at bounding box center [371, 106] width 1 height 1
radio input "true"
click at [405, 124] on div at bounding box center [412, 119] width 20 height 20
click at [400, 107] on input "Black Black" at bounding box center [399, 106] width 1 height 1
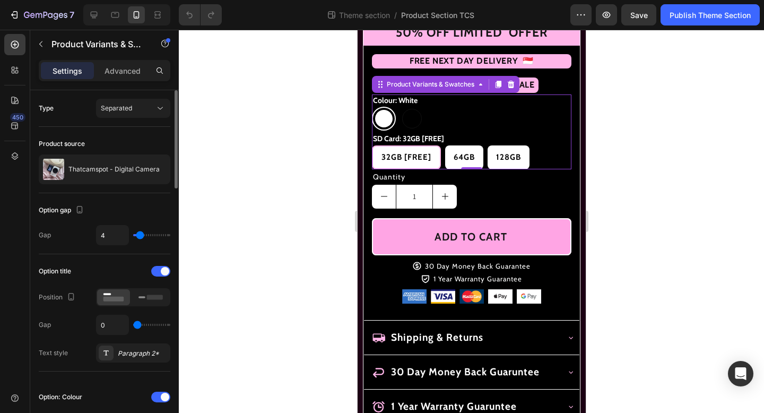
radio input "true"
click at [391, 128] on div at bounding box center [384, 119] width 20 height 20
click at [371, 107] on input "White White" at bounding box center [371, 106] width 1 height 1
radio input "true"
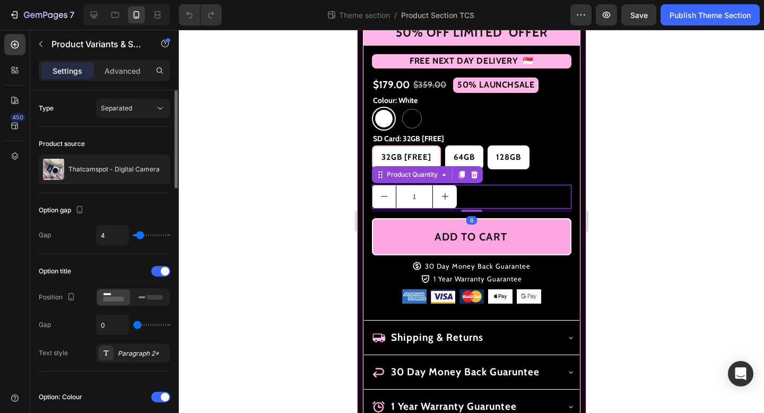
click at [495, 209] on div "1" at bounding box center [471, 197] width 200 height 24
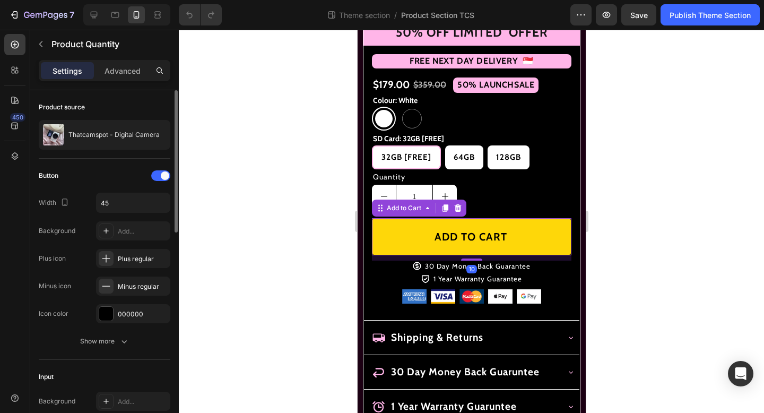
click at [515, 226] on button "ADD TO CART" at bounding box center [471, 236] width 200 height 37
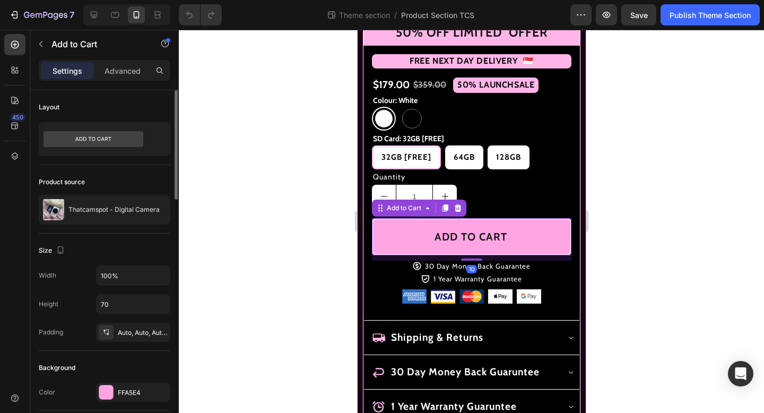
click at [281, 245] on div at bounding box center [471, 221] width 585 height 383
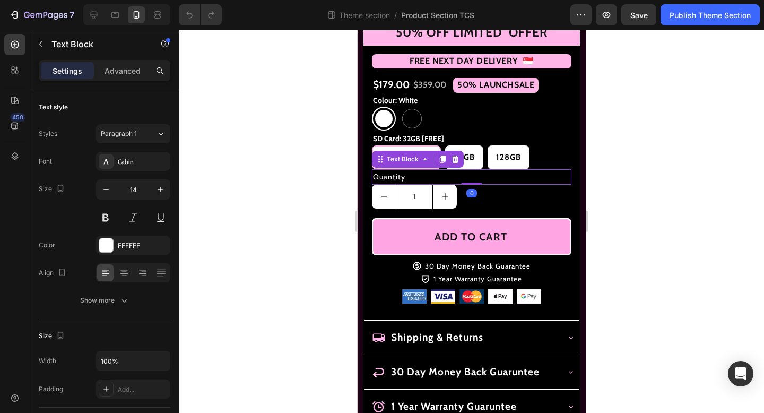
click at [378, 183] on div "Quantity" at bounding box center [471, 176] width 200 height 15
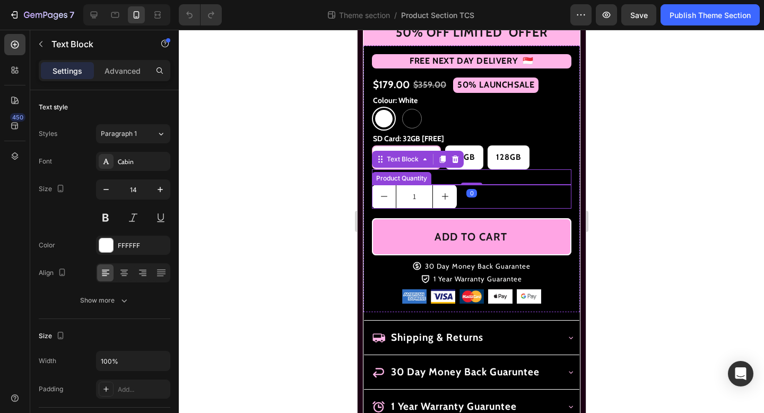
click at [481, 207] on div "1" at bounding box center [471, 197] width 200 height 24
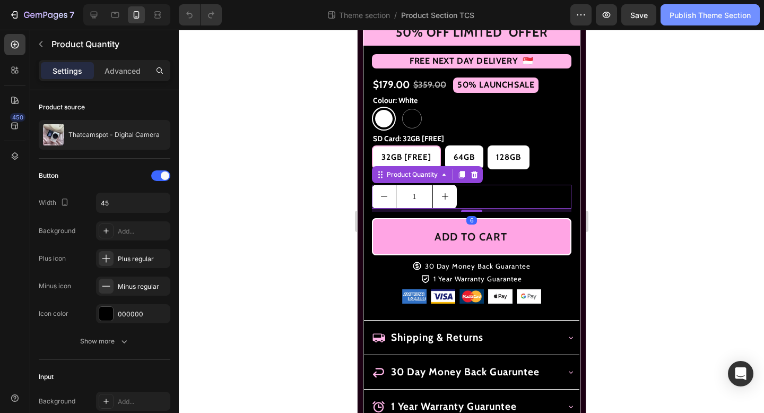
click at [699, 15] on div "Publish Theme Section" at bounding box center [710, 15] width 81 height 11
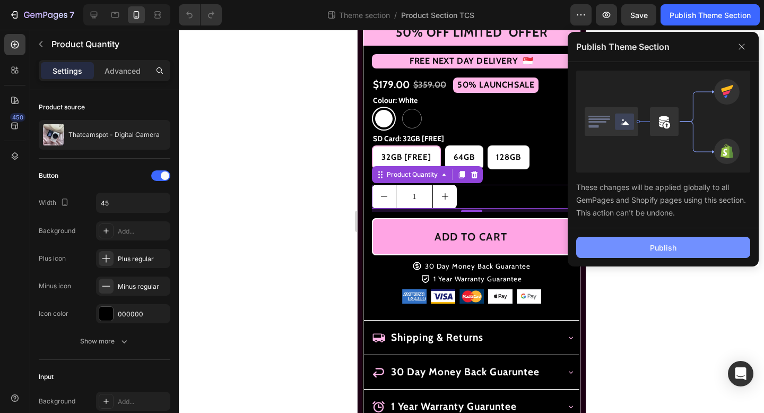
click at [650, 248] on div "Publish" at bounding box center [663, 247] width 27 height 11
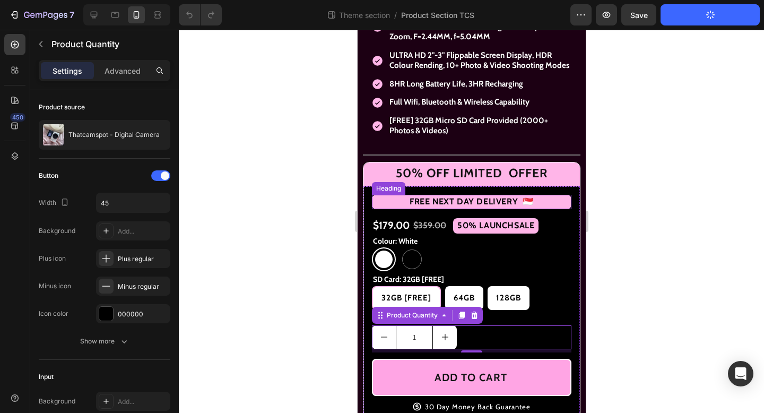
scroll to position [490, 0]
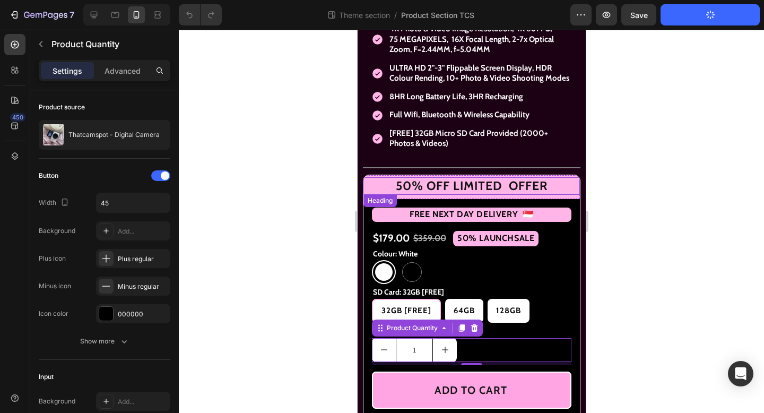
click at [459, 193] on strong "50% OFF LIMITED OFFER" at bounding box center [471, 185] width 152 height 15
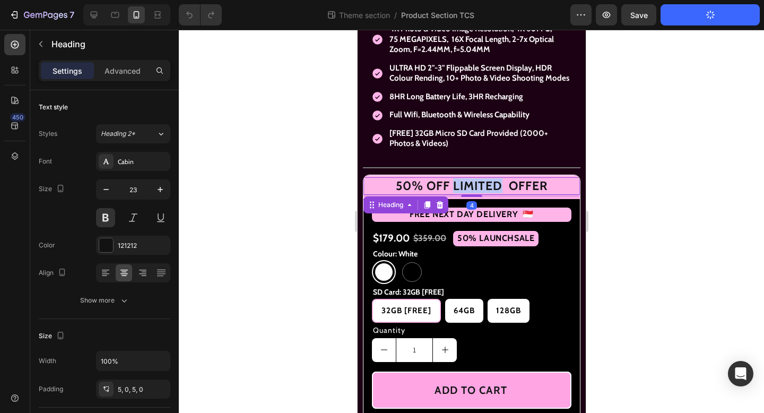
click at [482, 193] on strong "50% OFF LIMITED OFFER" at bounding box center [471, 185] width 152 height 15
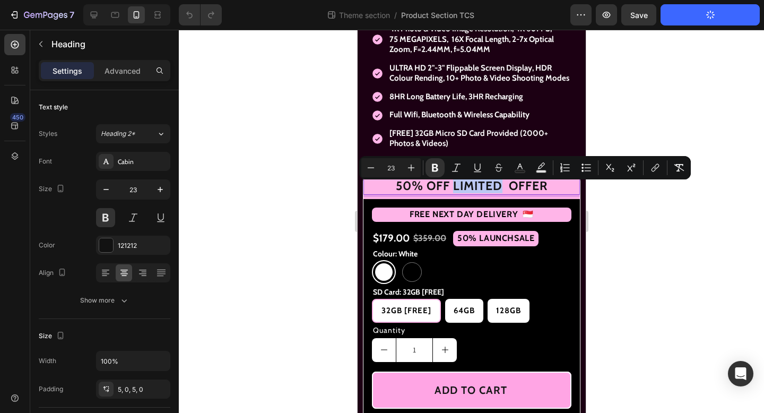
click at [489, 192] on strong "50% OFF LIMITED OFFER" at bounding box center [471, 185] width 152 height 15
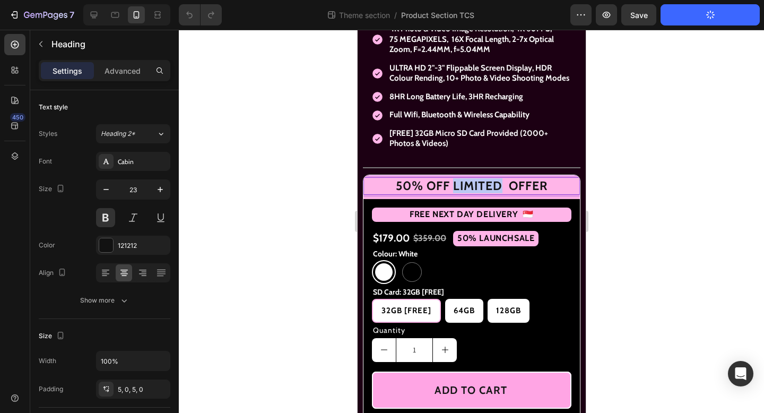
click at [489, 192] on strong "50% OFF LIMITED OFFER" at bounding box center [471, 185] width 152 height 15
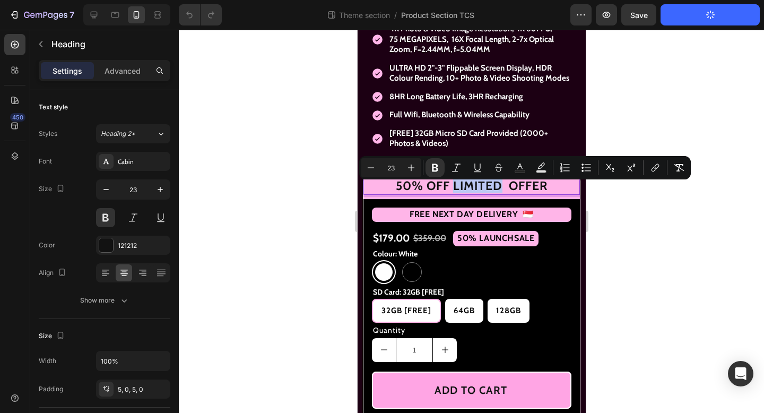
click at [484, 193] on strong "50% OFF LIMITED OFFER" at bounding box center [471, 185] width 152 height 15
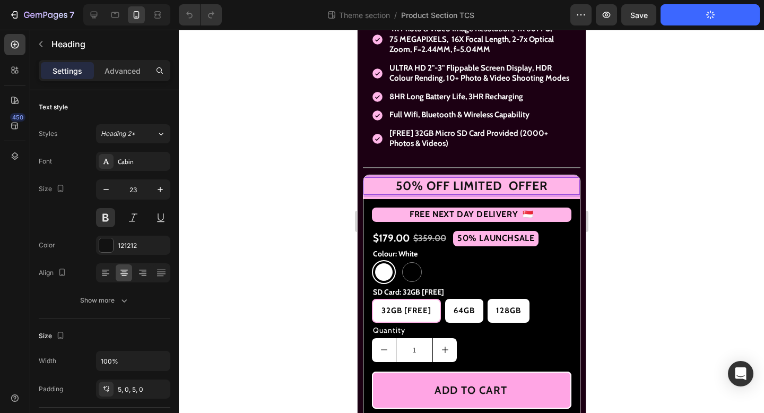
click at [511, 190] on strong "50% OFF LIMITED OFFER" at bounding box center [471, 185] width 152 height 15
click at [549, 192] on p "50% OFF LIMITED OFFER" at bounding box center [471, 186] width 216 height 12
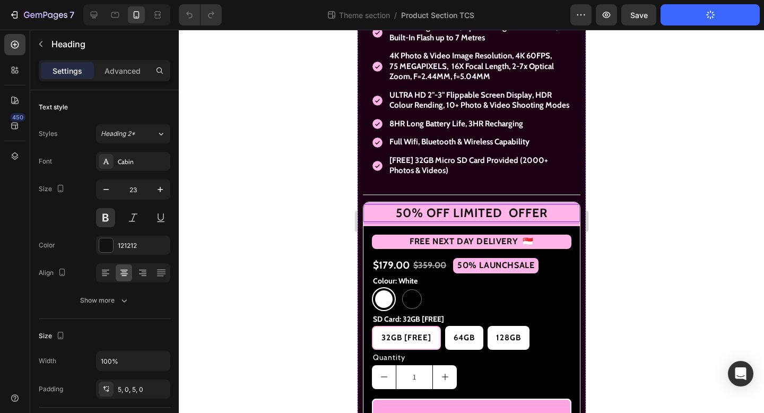
scroll to position [468, 0]
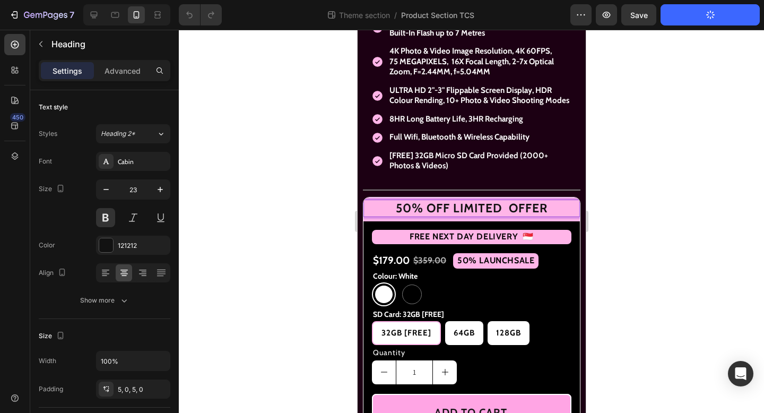
click at [509, 215] on strong "50% OFF LIMITED OFFER" at bounding box center [471, 208] width 152 height 15
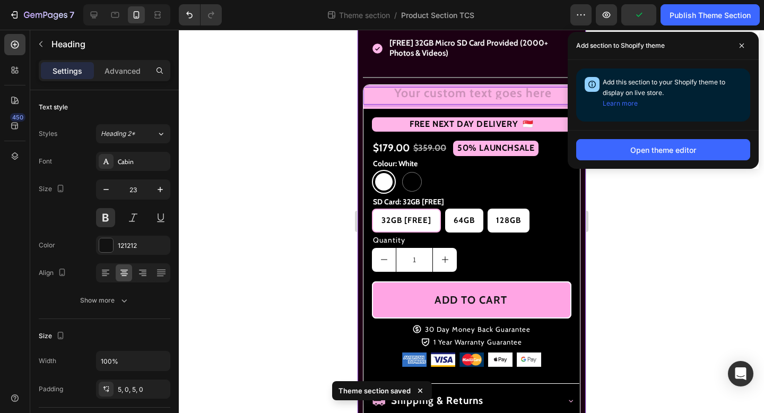
scroll to position [601, 0]
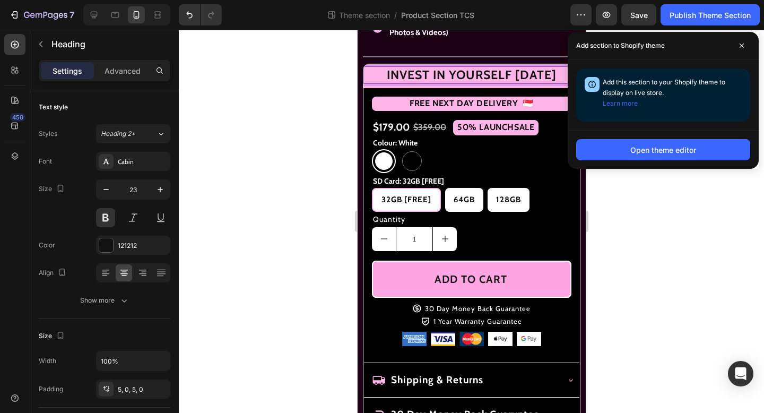
click at [668, 334] on div at bounding box center [471, 221] width 585 height 383
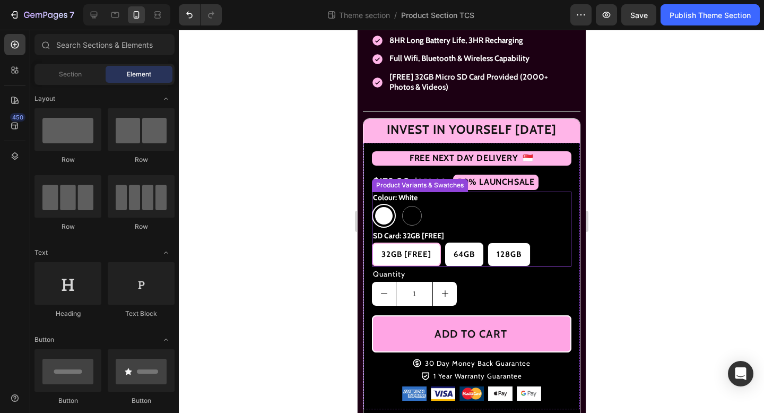
scroll to position [512, 0]
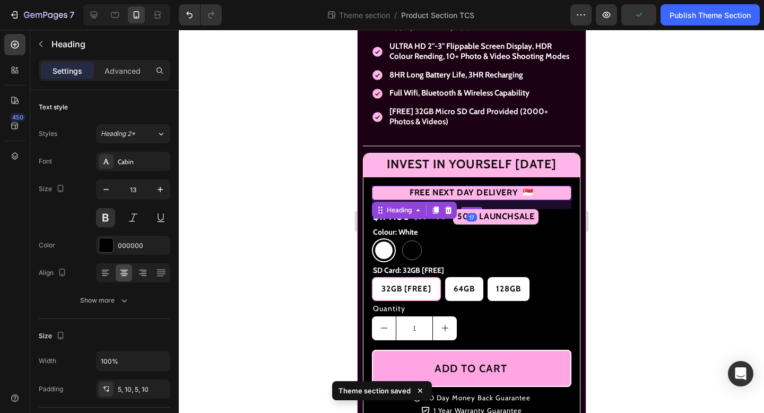
click at [534, 200] on h2 "FREE NEXT DAY DELIVERY 🇸🇬" at bounding box center [471, 193] width 200 height 14
click at [448, 214] on icon at bounding box center [448, 209] width 7 height 7
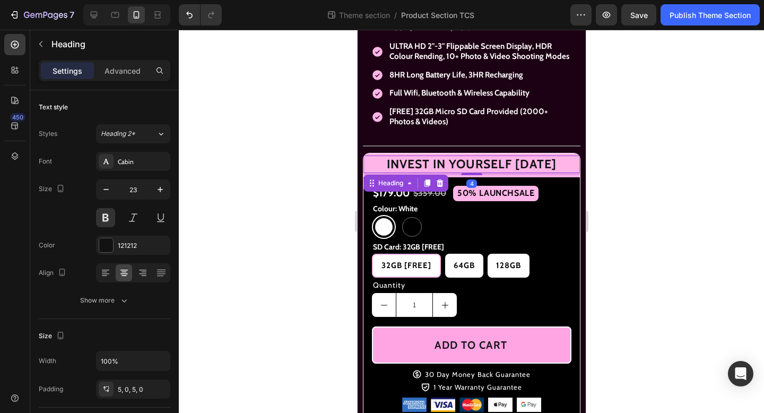
click at [441, 170] on p "INVEST IN YOURSELF TODAY" at bounding box center [471, 164] width 216 height 12
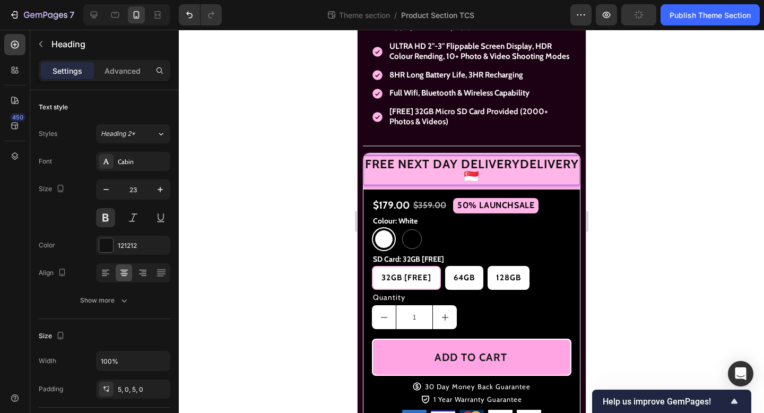
click at [474, 181] on p "FREE NEXT DAY DELIVERYDELIVERY🇸🇬" at bounding box center [471, 170] width 216 height 24
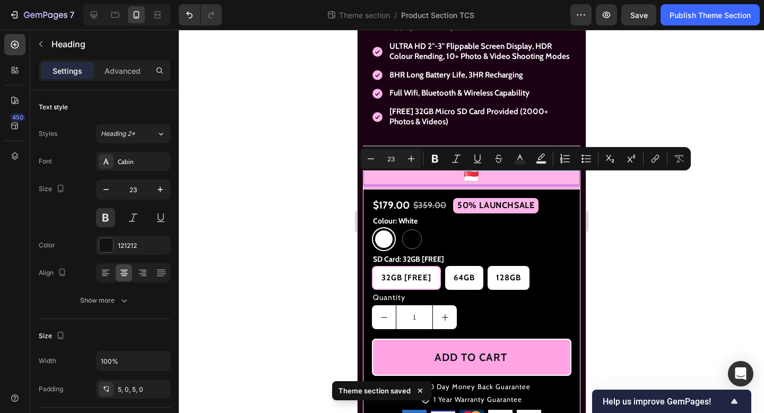
click at [454, 183] on p "FREE NEXT DAY DELIVERYDELIVERY🇸🇬" at bounding box center [471, 170] width 216 height 24
click at [462, 183] on p "FREE NEXT DAY DELIVERYDELIVERY🇸🇬" at bounding box center [471, 170] width 216 height 24
drag, startPoint x: 460, startPoint y: 184, endPoint x: 518, endPoint y: 184, distance: 57.8
click at [518, 183] on p "FREE NEXT DAY DELIVERYDELIVERY🇸🇬" at bounding box center [471, 170] width 216 height 24
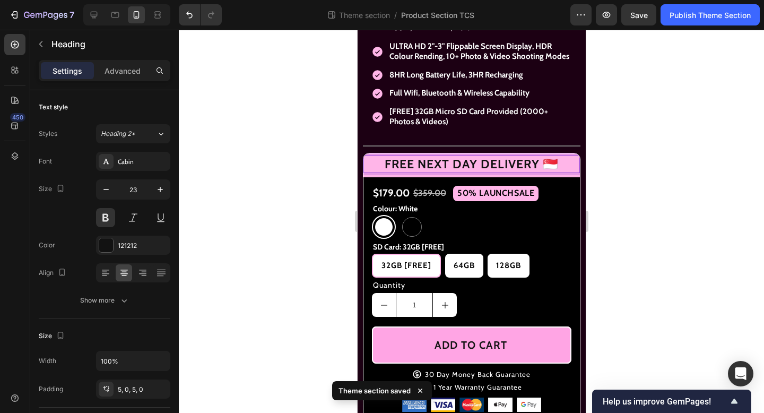
click at [658, 177] on div at bounding box center [471, 221] width 585 height 383
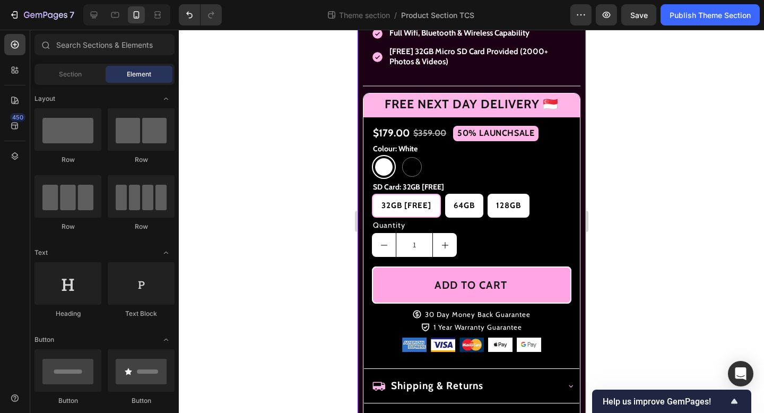
scroll to position [583, 0]
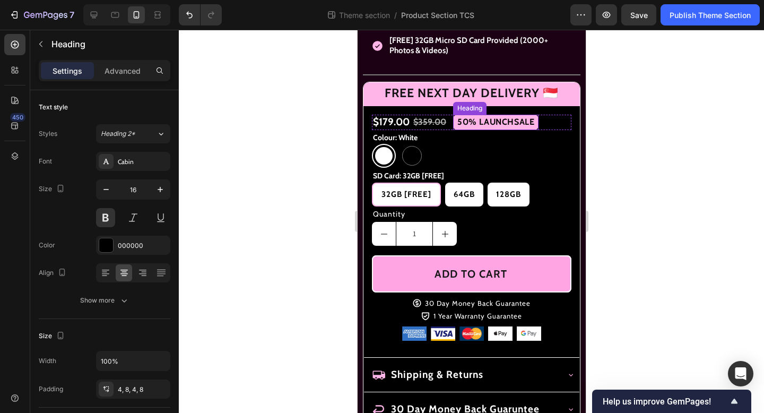
click at [488, 122] on h2 "50% LAUNCH SALE" at bounding box center [495, 122] width 85 height 15
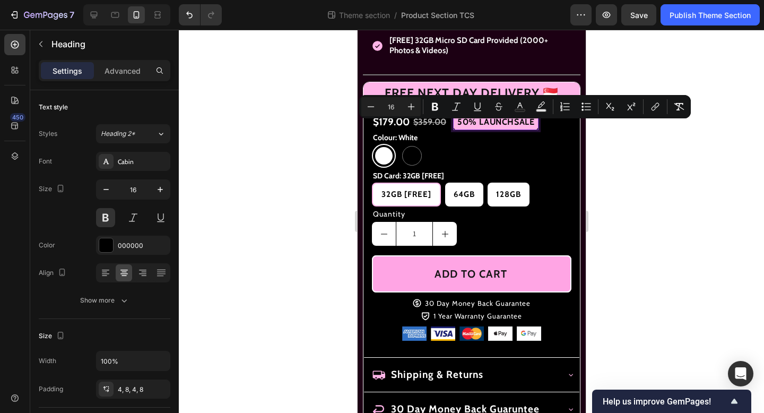
click at [491, 125] on span "50% LAUNCH SALE" at bounding box center [495, 122] width 77 height 10
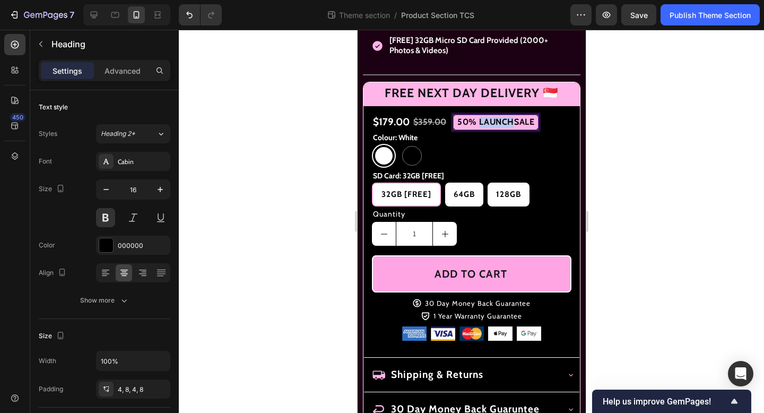
click at [491, 125] on span "50% LAUNCH SALE" at bounding box center [495, 122] width 77 height 10
click at [712, 145] on div at bounding box center [471, 221] width 585 height 383
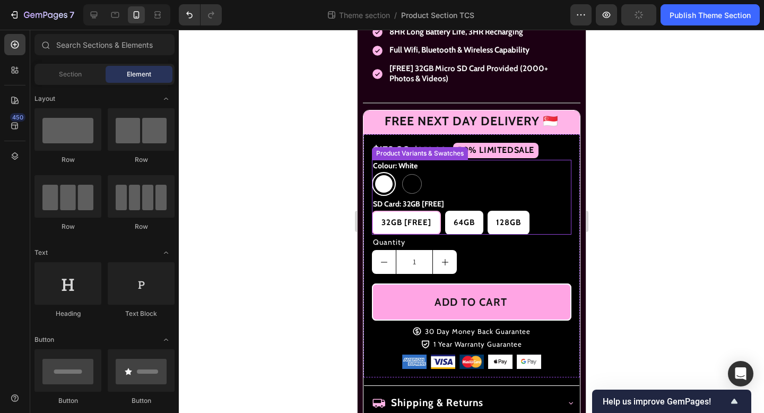
scroll to position [518, 0]
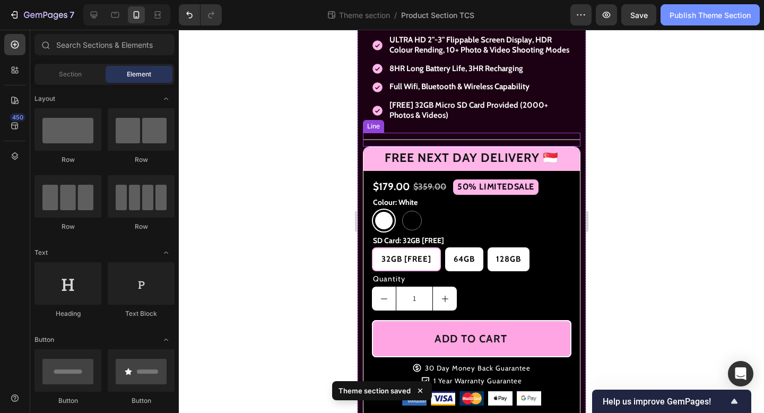
click at [719, 21] on button "Publish Theme Section" at bounding box center [710, 14] width 99 height 21
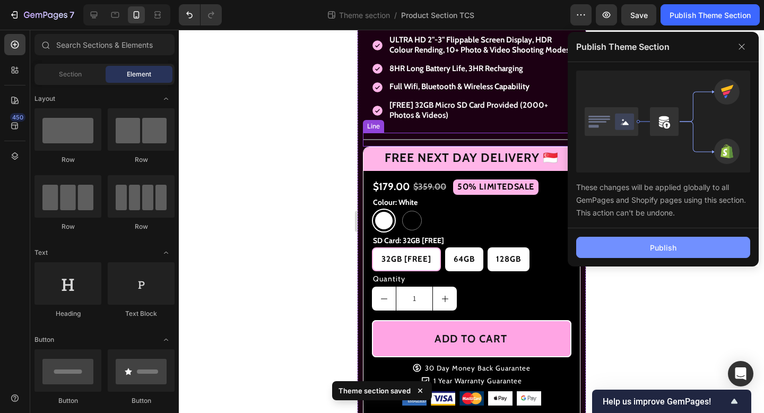
click at [639, 249] on button "Publish" at bounding box center [663, 247] width 174 height 21
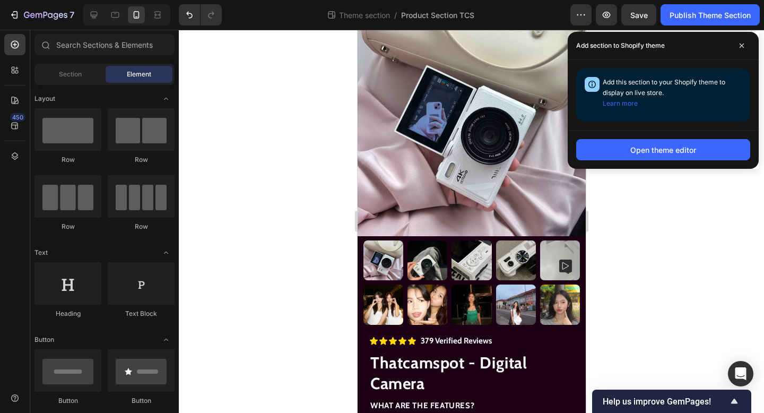
scroll to position [0, 0]
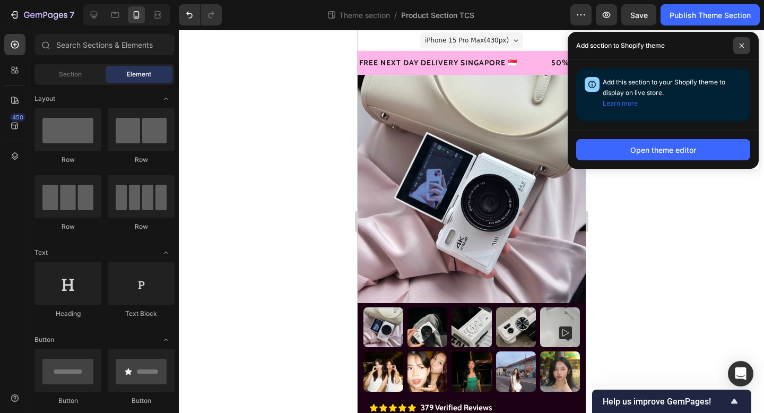
click at [741, 46] on icon at bounding box center [742, 46] width 4 height 4
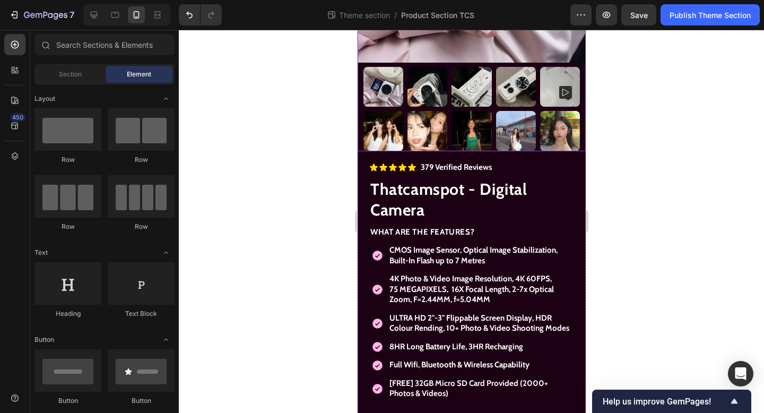
scroll to position [241, 0]
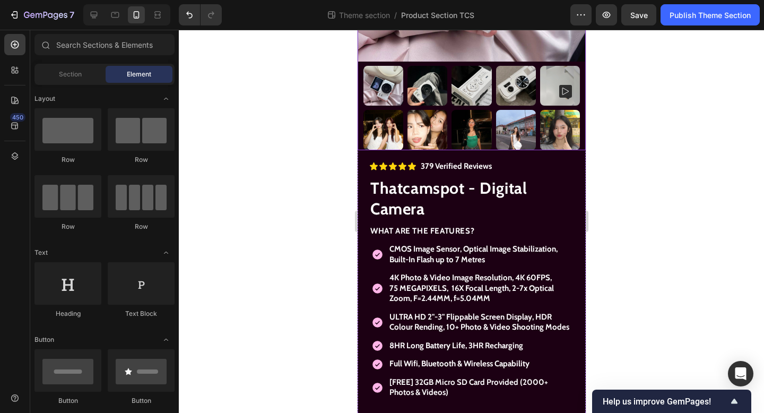
click at [418, 117] on img at bounding box center [427, 130] width 40 height 40
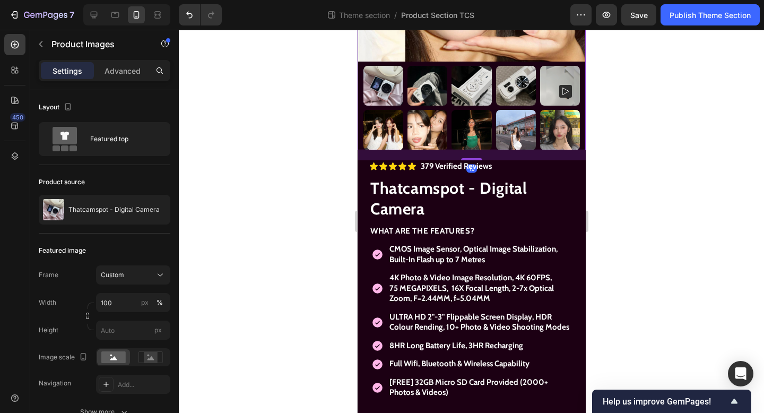
click at [389, 117] on img at bounding box center [383, 130] width 40 height 40
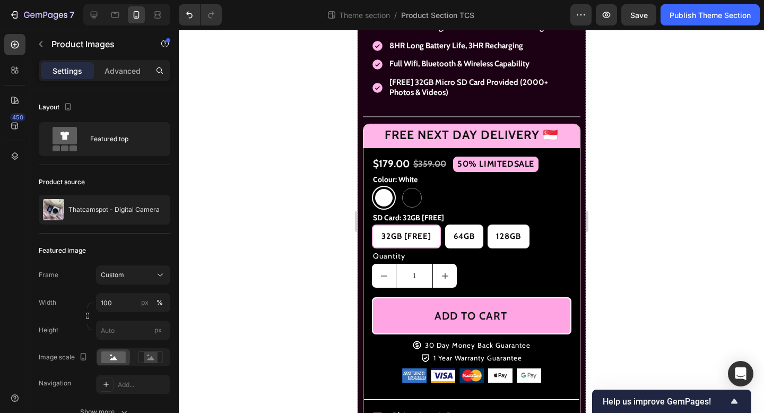
scroll to position [527, 0]
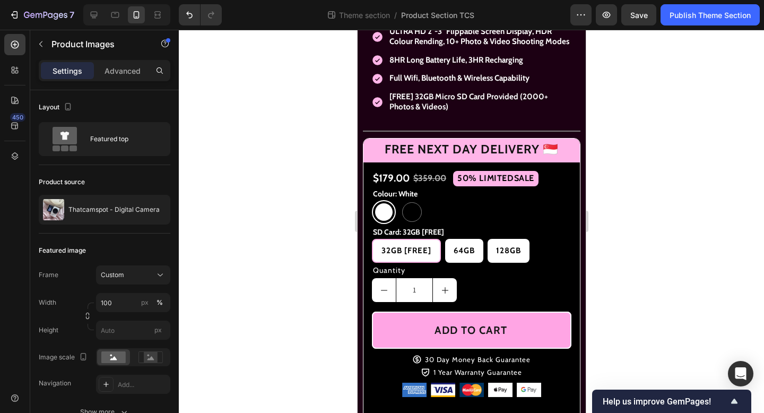
click at [634, 198] on div at bounding box center [471, 221] width 585 height 383
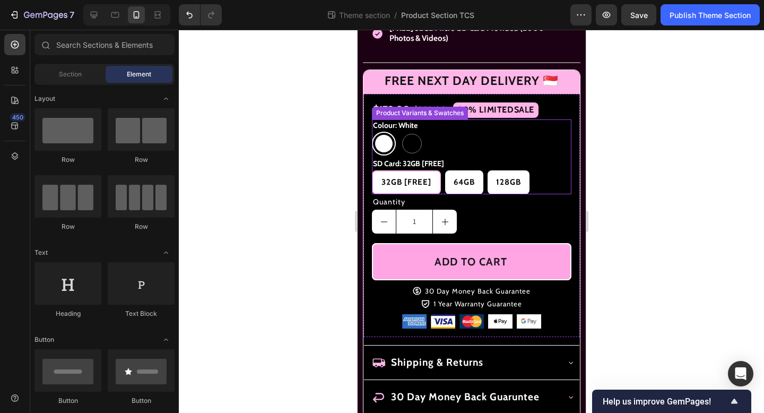
scroll to position [697, 0]
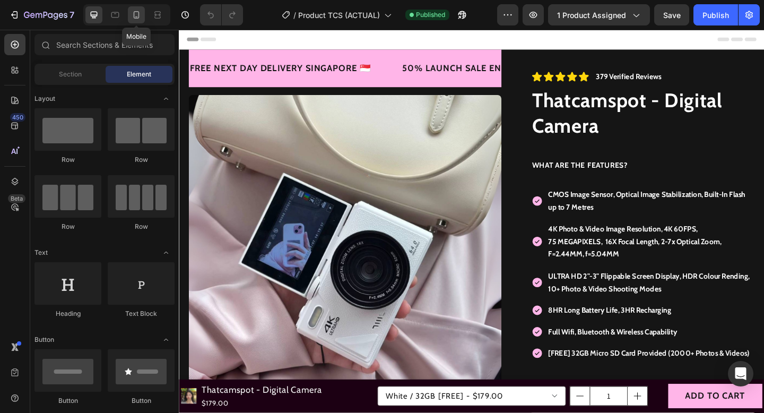
click at [137, 12] on icon at bounding box center [136, 15] width 11 height 11
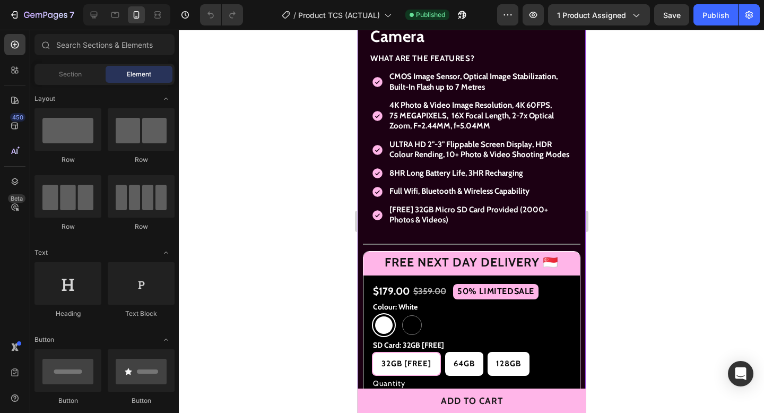
scroll to position [152, 0]
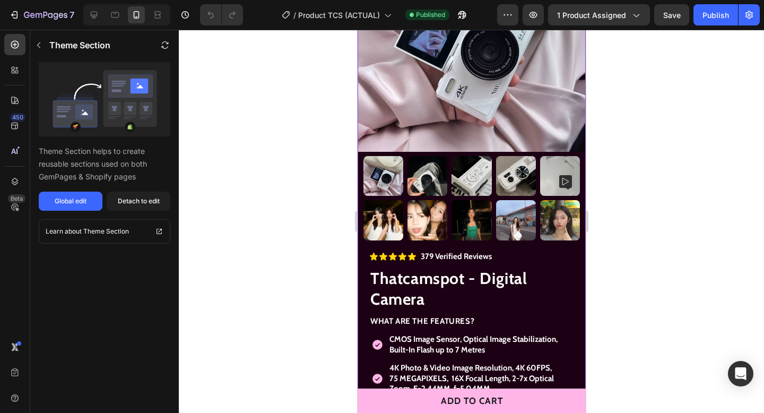
click at [425, 275] on h1 "Thatcamspot - Digital Camera" at bounding box center [471, 289] width 205 height 44
click at [79, 201] on div "Global edit" at bounding box center [71, 201] width 32 height 10
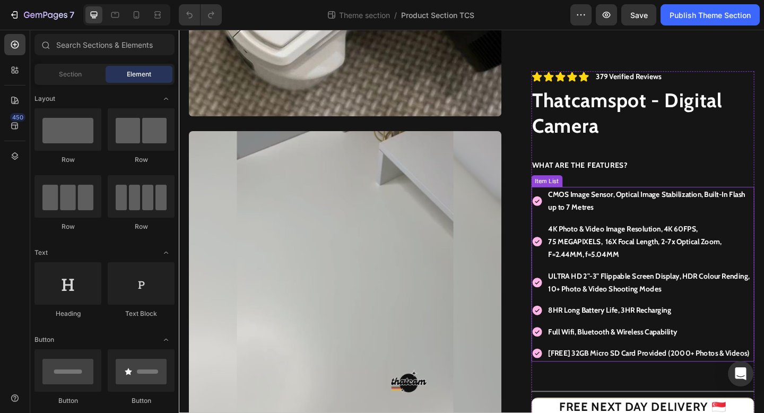
scroll to position [1593, 0]
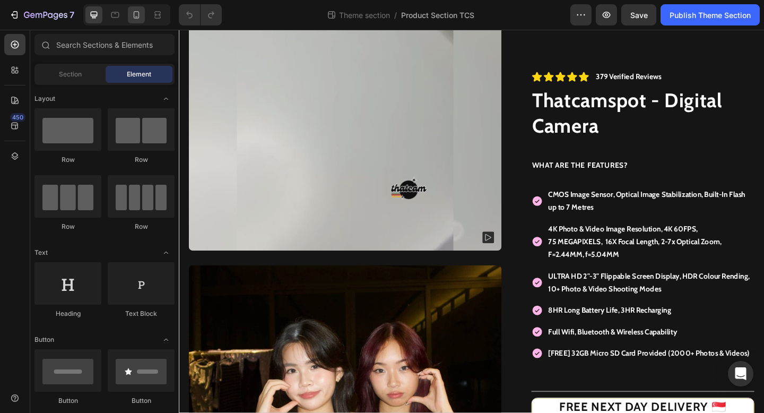
click at [131, 17] on div at bounding box center [136, 14] width 17 height 17
